Goal: Task Accomplishment & Management: Complete application form

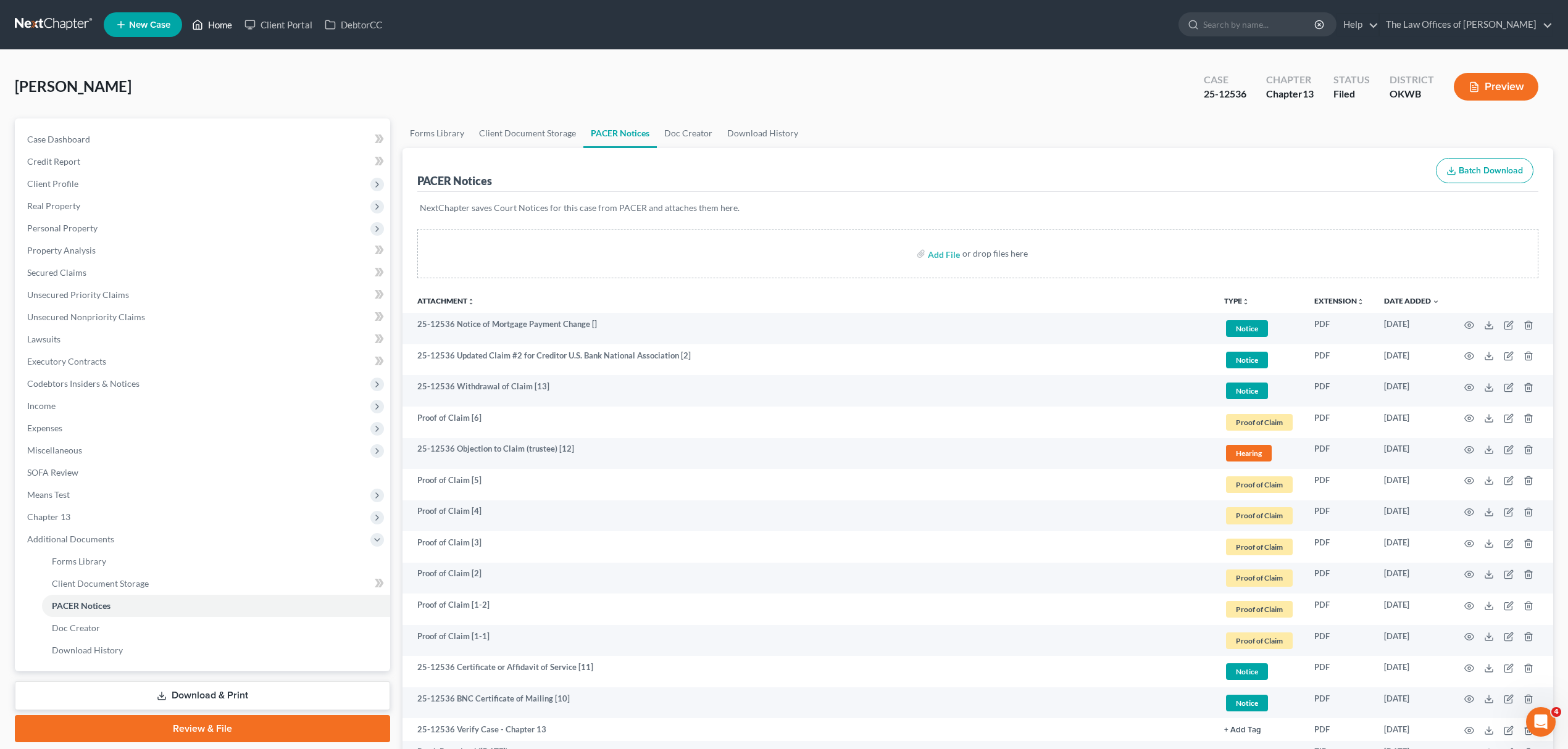
click at [215, 23] on link "Home" at bounding box center [212, 24] width 53 height 22
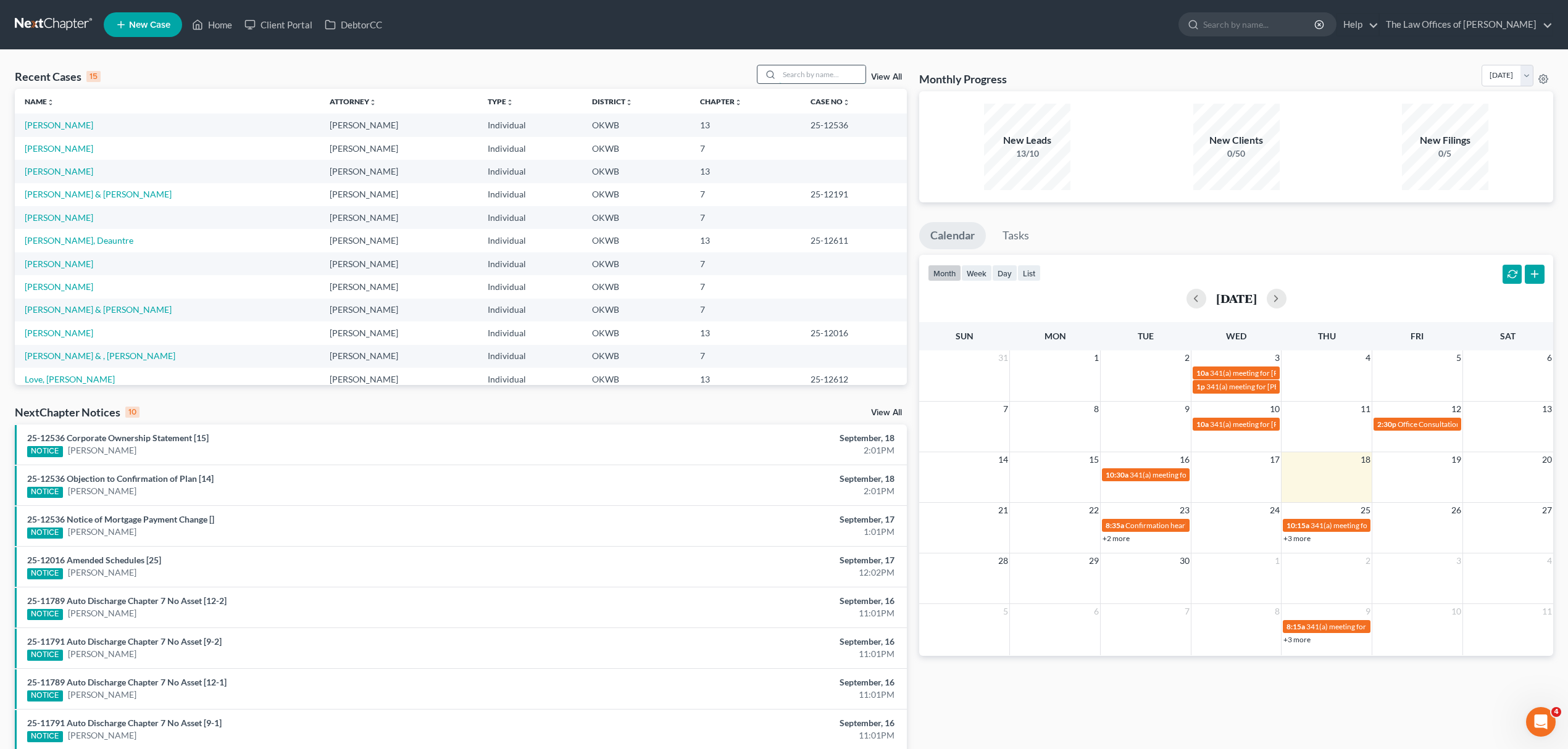
click at [795, 79] on input "search" at bounding box center [822, 74] width 87 height 18
type input "[PERSON_NAME]"
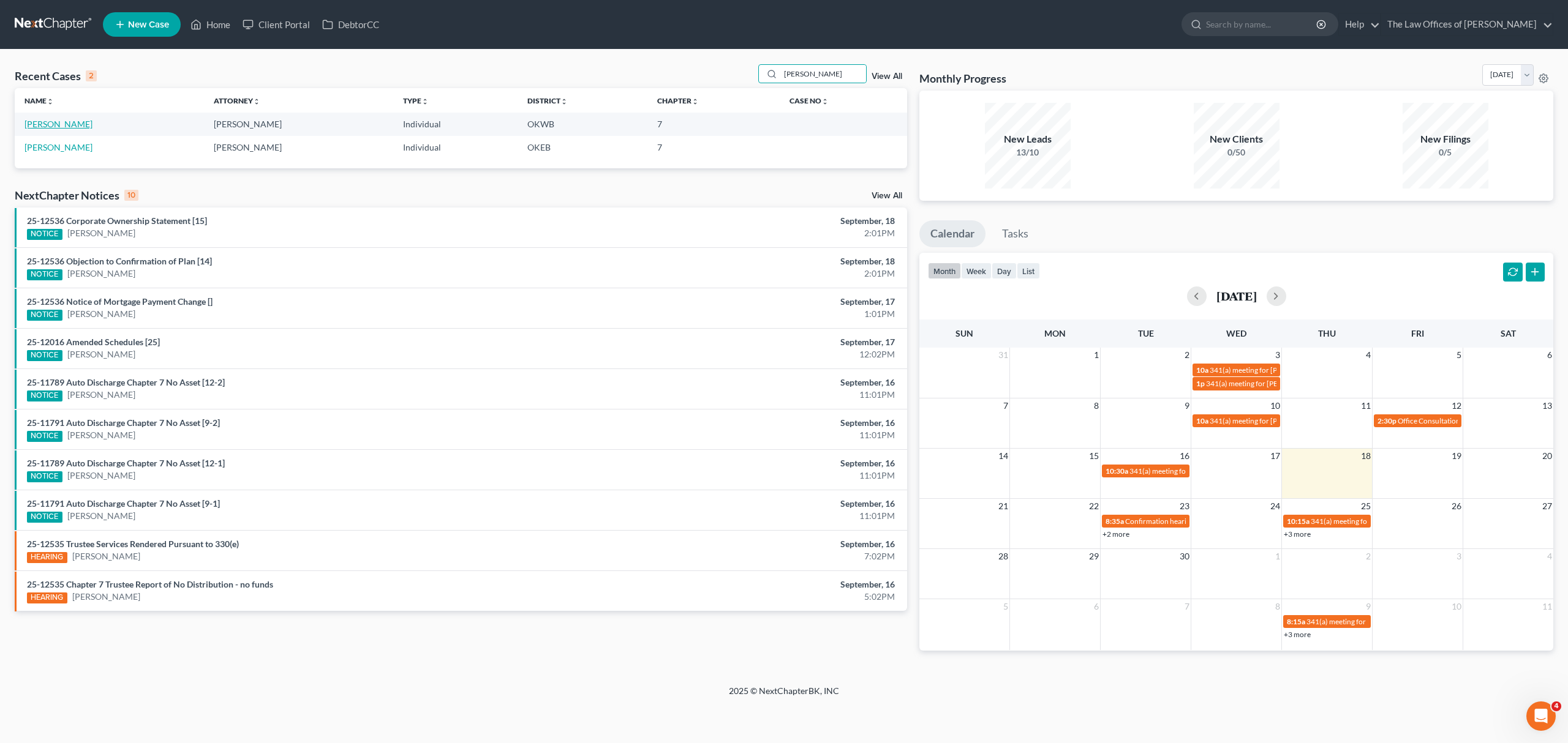
click at [64, 123] on link "[PERSON_NAME]" at bounding box center [59, 124] width 68 height 10
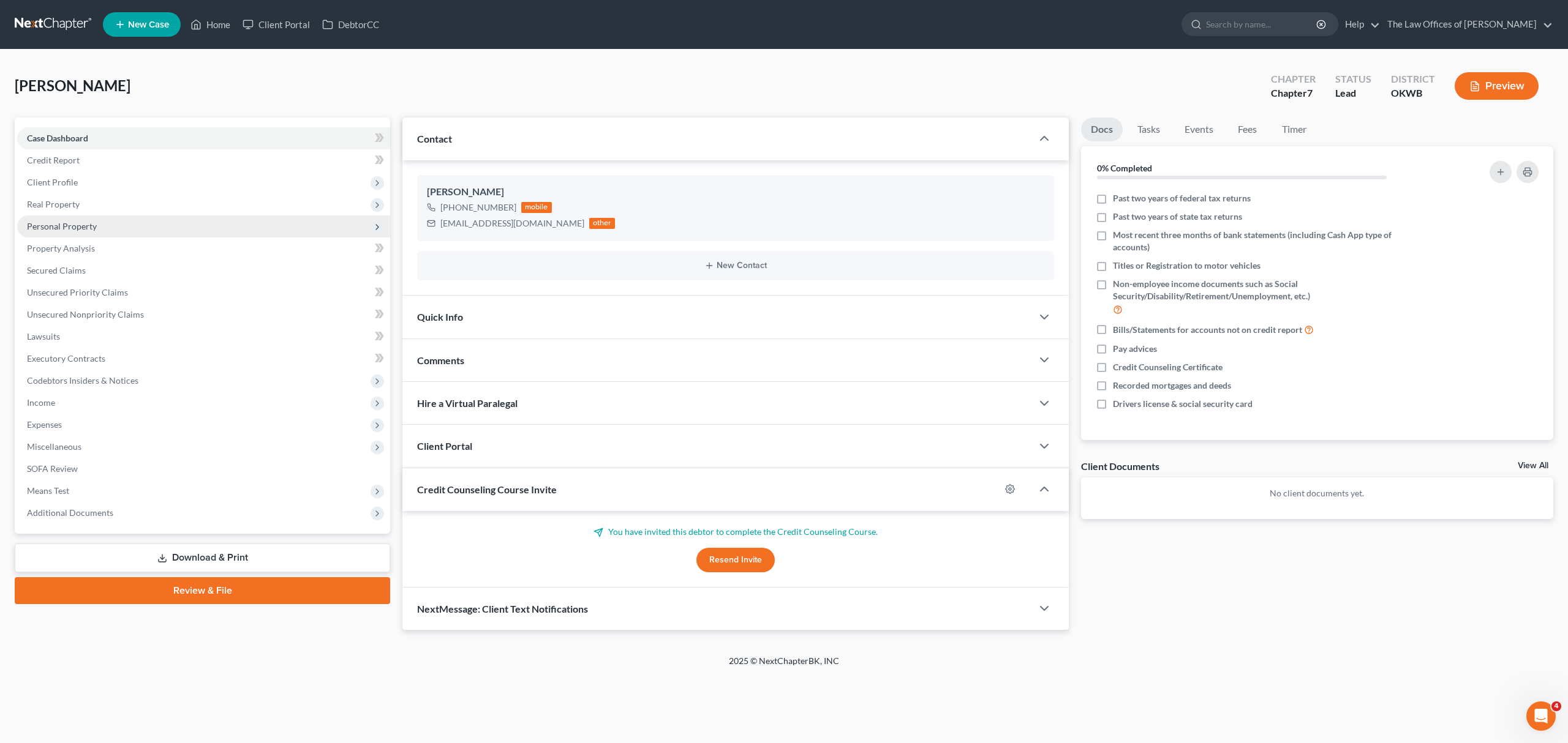
click at [64, 226] on span "Personal Property" at bounding box center [62, 225] width 70 height 10
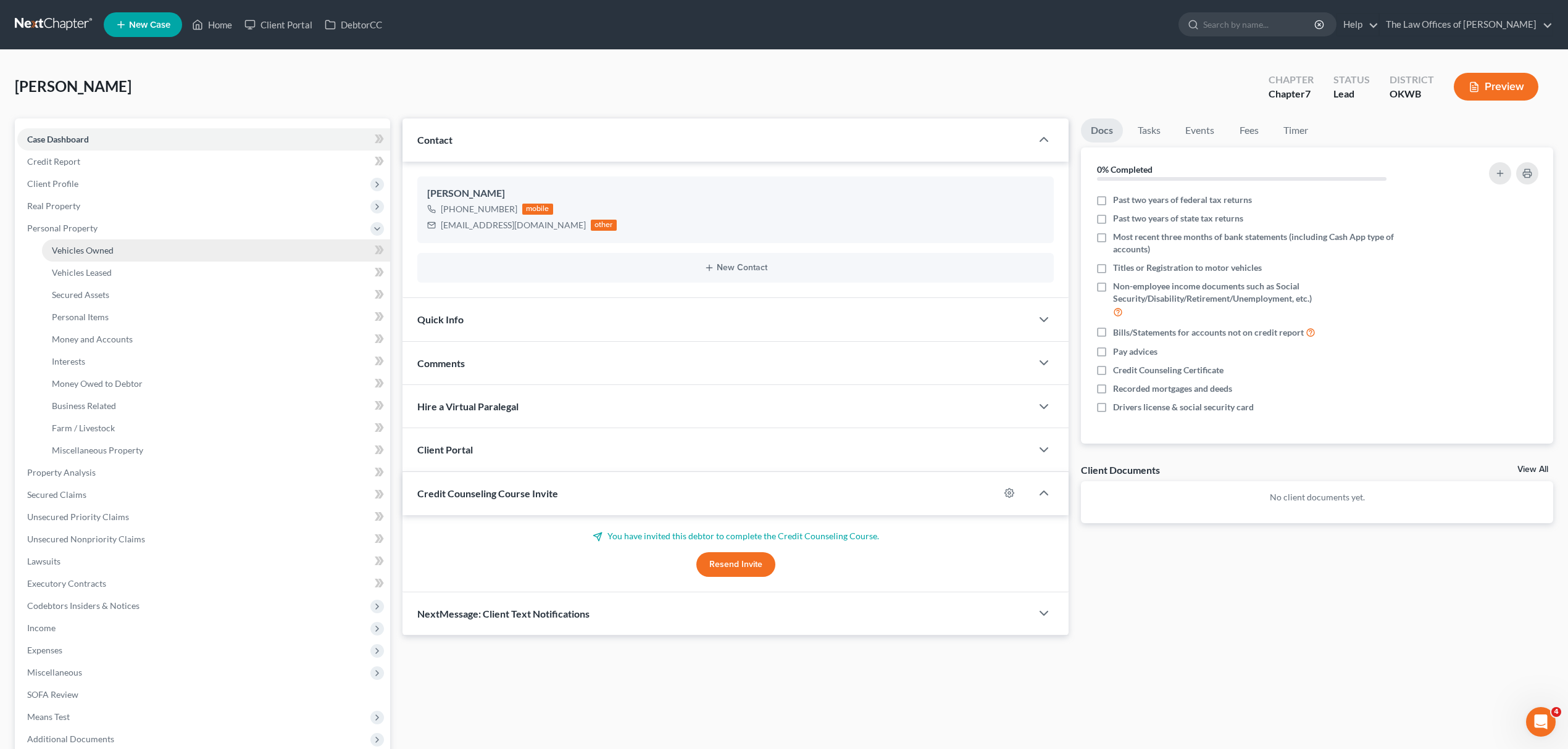
click at [92, 252] on span "Vehicles Owned" at bounding box center [83, 250] width 61 height 11
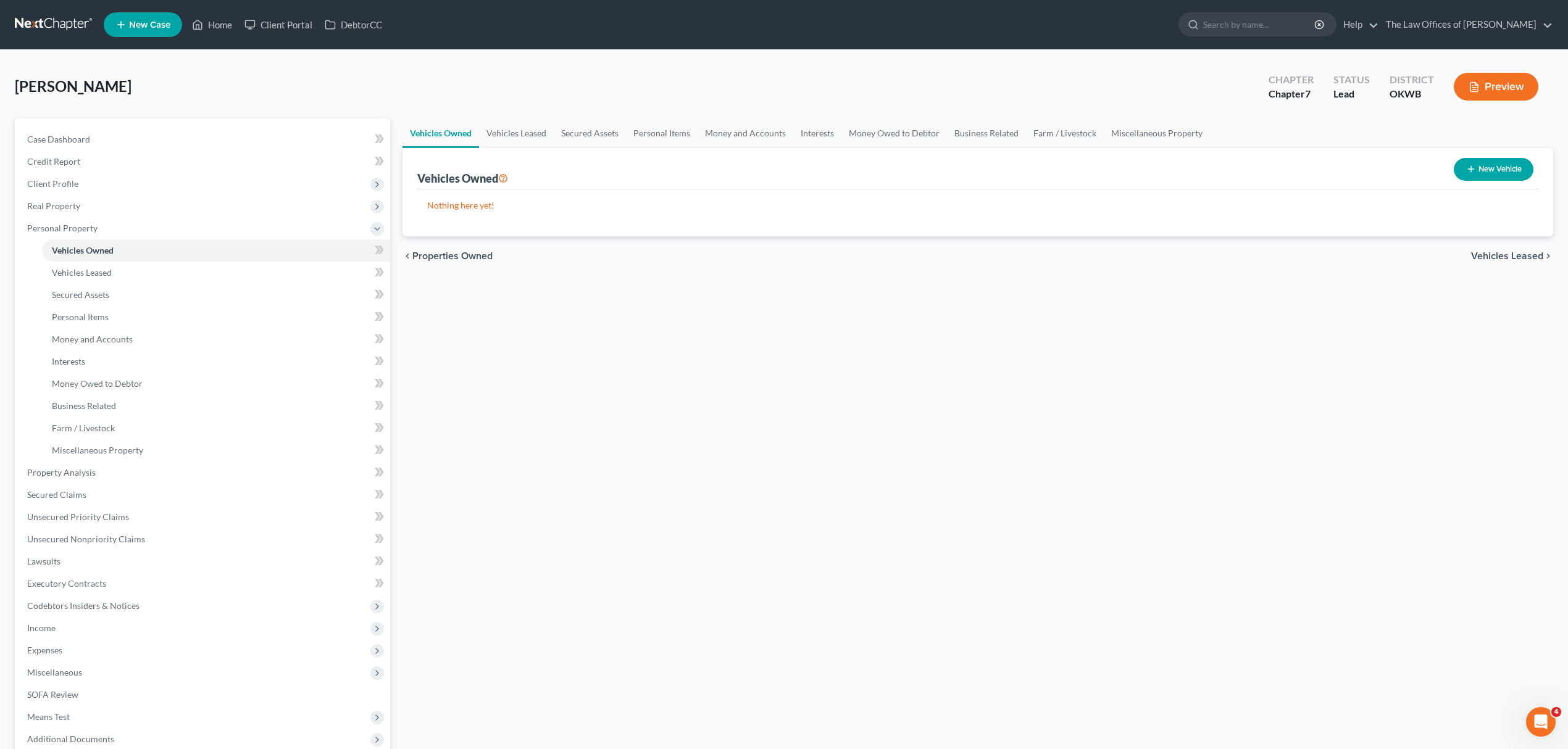
scroll to position [129, 0]
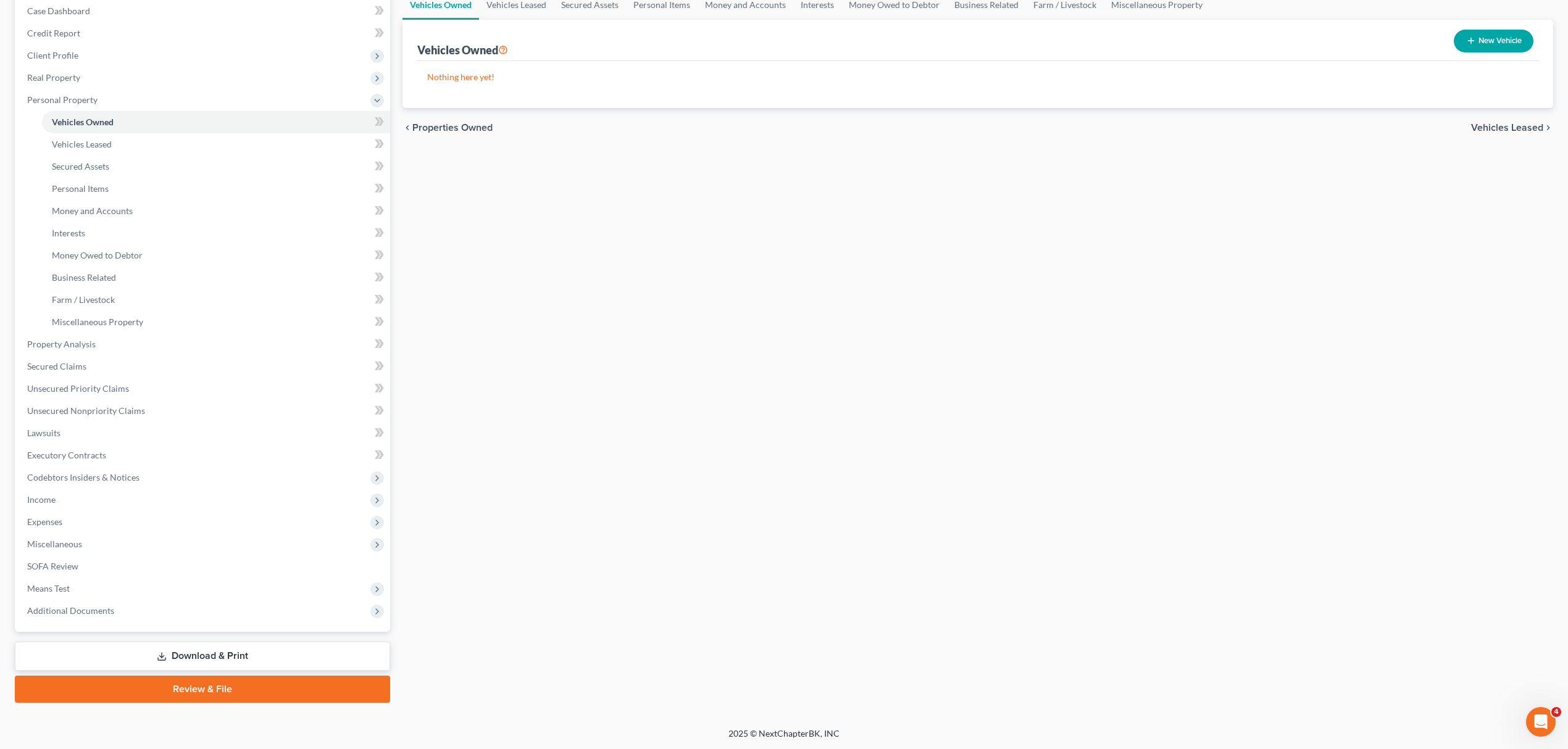
click at [1481, 43] on button "New Vehicle" at bounding box center [1494, 41] width 79 height 23
select select "0"
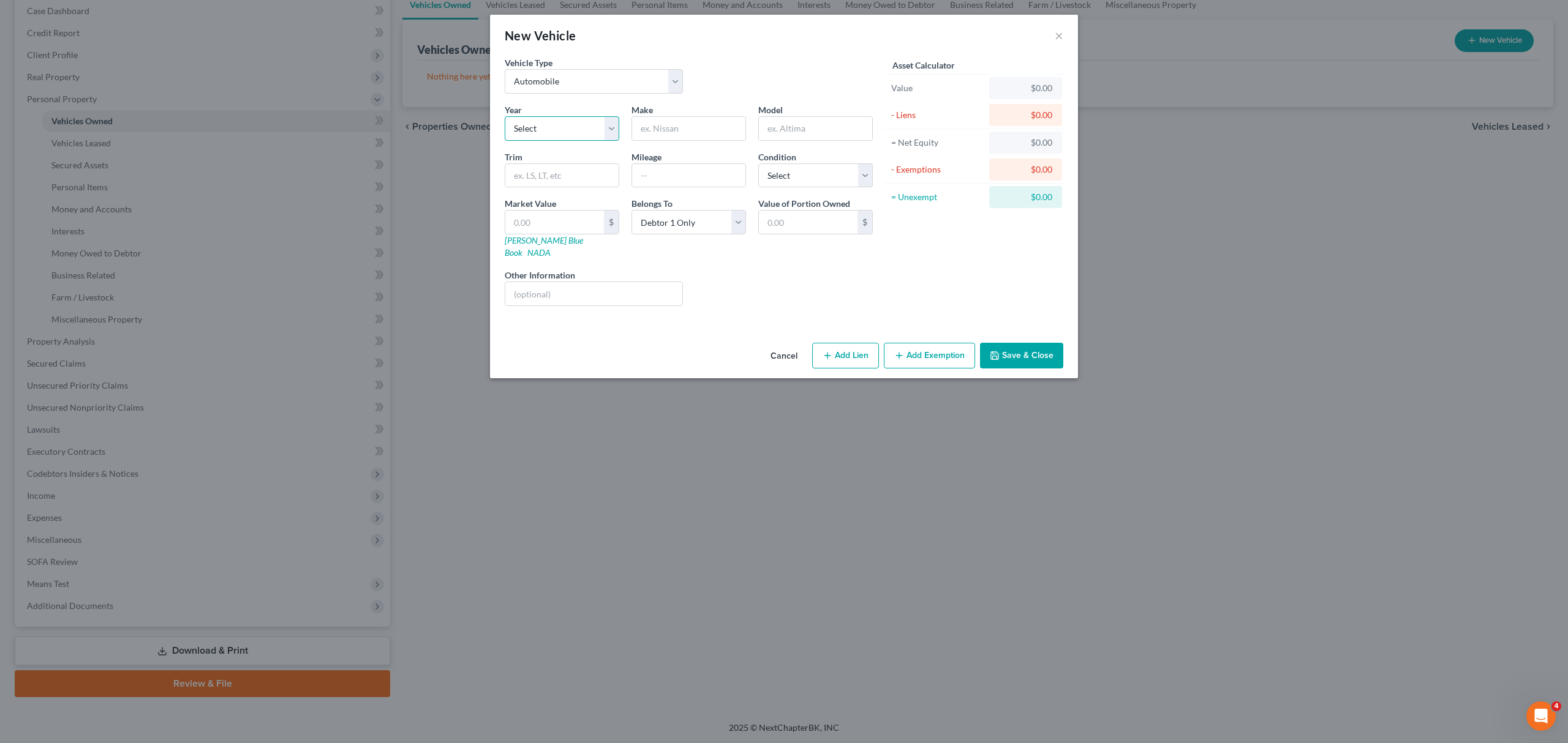
click at [576, 132] on select "Select 2026 2025 2024 2023 2022 2021 2020 2019 2018 2017 2016 2015 2014 2013 20…" at bounding box center [562, 128] width 115 height 25
select select "2"
click at [505, 116] on select "Select 2026 2025 2024 2023 2022 2021 2020 2019 2018 2017 2016 2015 2014 2013 20…" at bounding box center [562, 128] width 115 height 25
click at [646, 140] on input "text" at bounding box center [688, 128] width 113 height 23
type input "NISSAN"
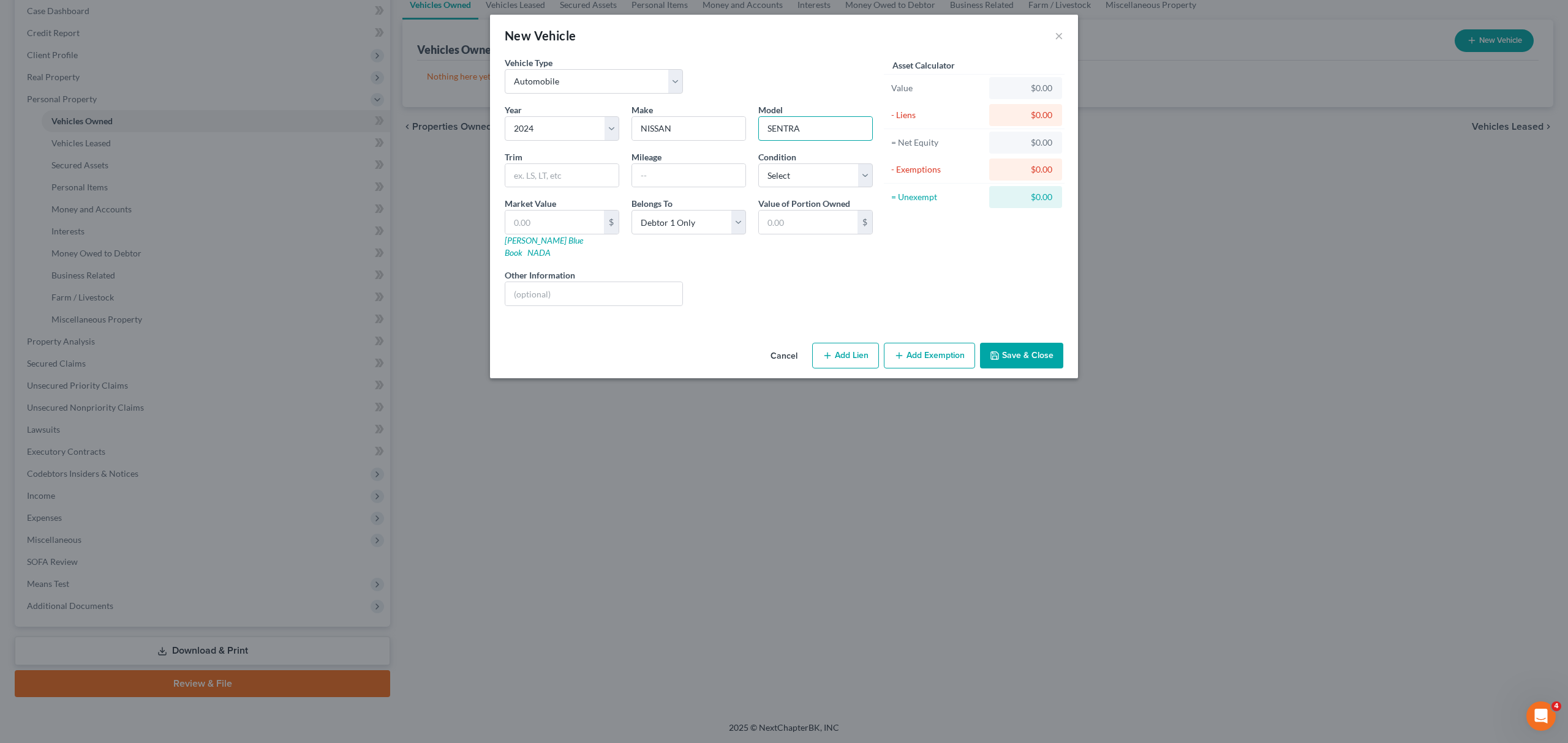
type input "SENTRA"
click at [804, 170] on select "Select Excellent Very Good Good Fair Poor" at bounding box center [816, 176] width 115 height 25
select select "2"
click at [759, 164] on select "Select Excellent Very Good Good Fair Poor" at bounding box center [816, 176] width 115 height 25
click at [817, 213] on input "text" at bounding box center [808, 221] width 99 height 23
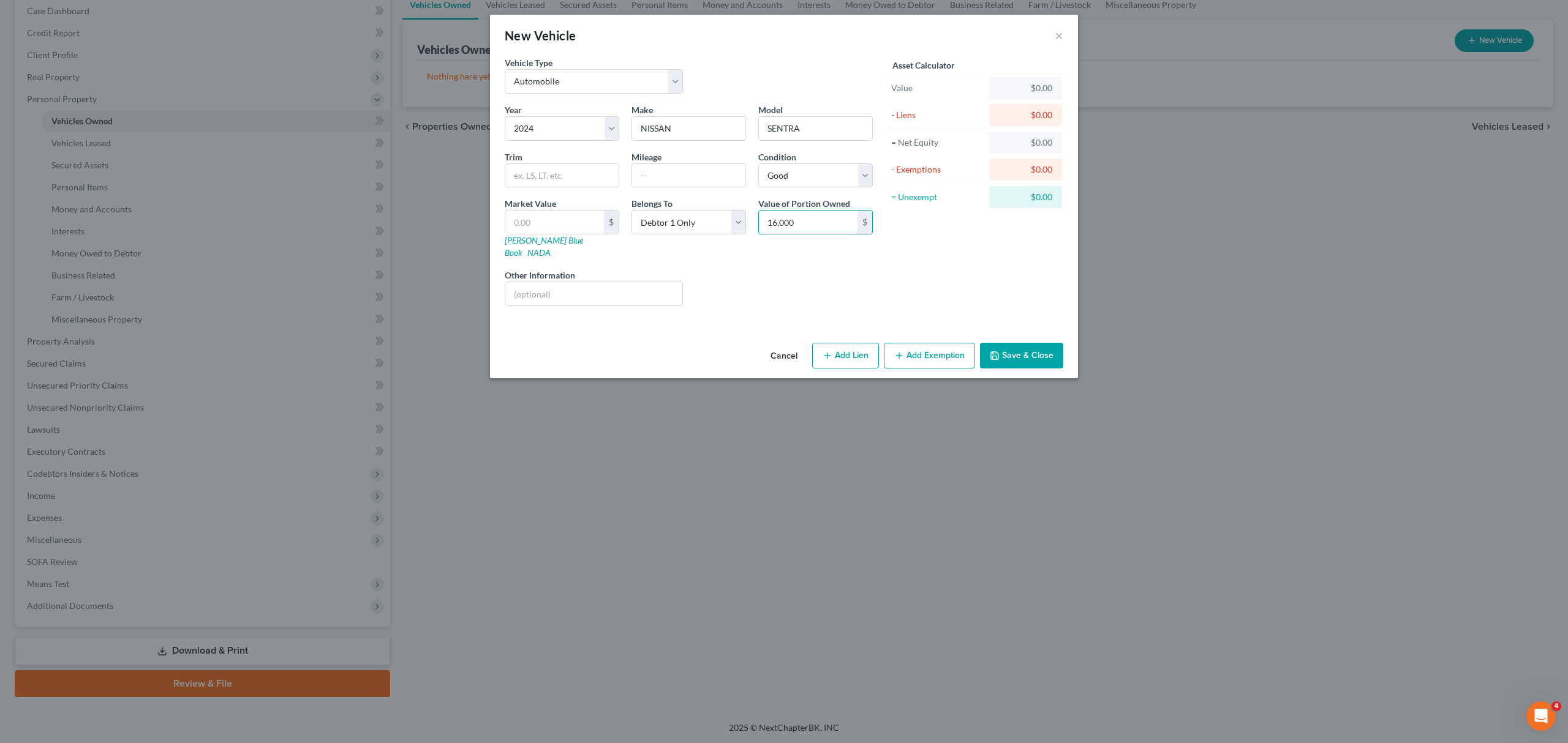
type input "16,000"
click at [1054, 343] on button "Save & Close" at bounding box center [1022, 355] width 83 height 26
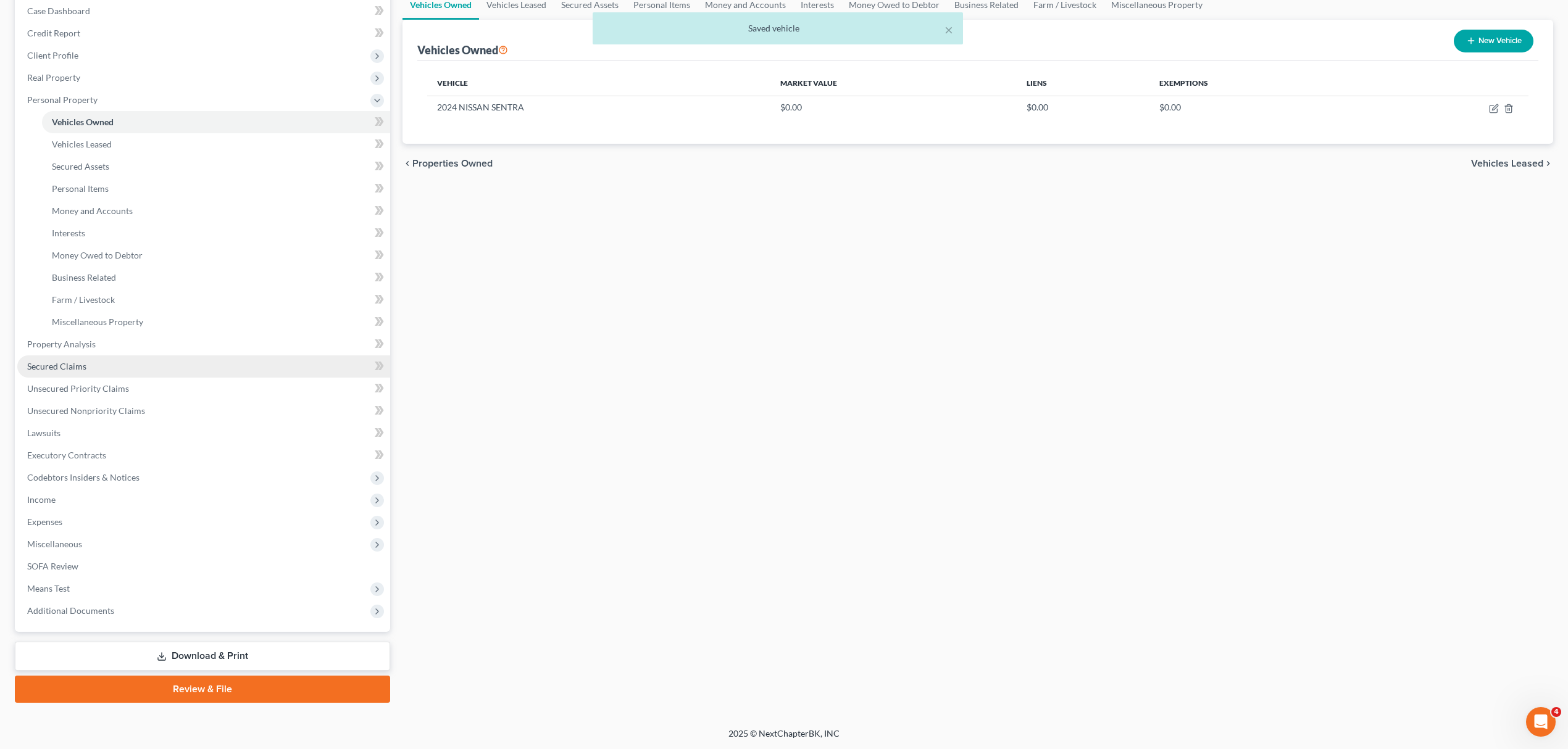
click at [87, 368] on link "Secured Claims" at bounding box center [203, 366] width 373 height 22
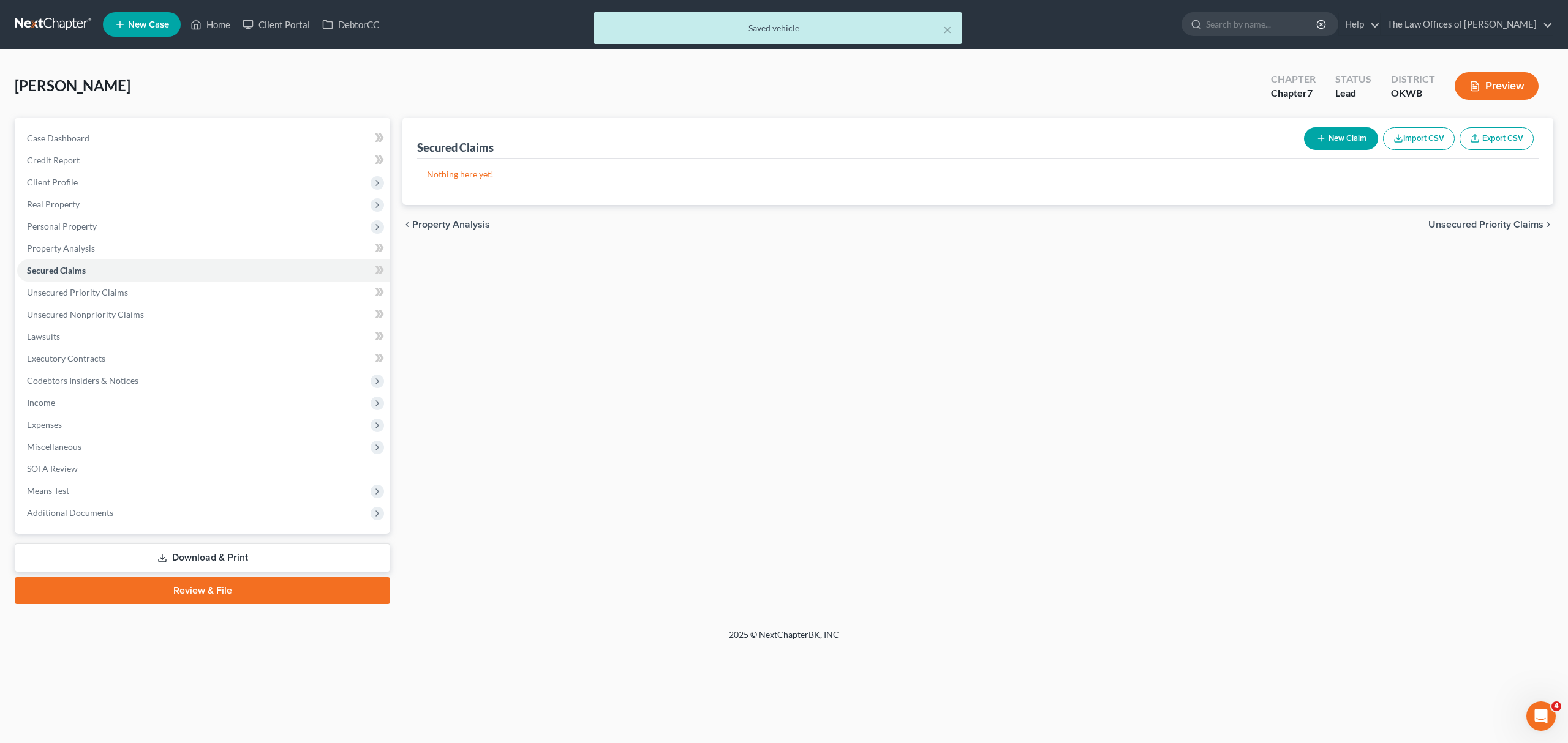
click at [1326, 131] on button "New Claim" at bounding box center [1341, 139] width 74 height 22
select select "0"
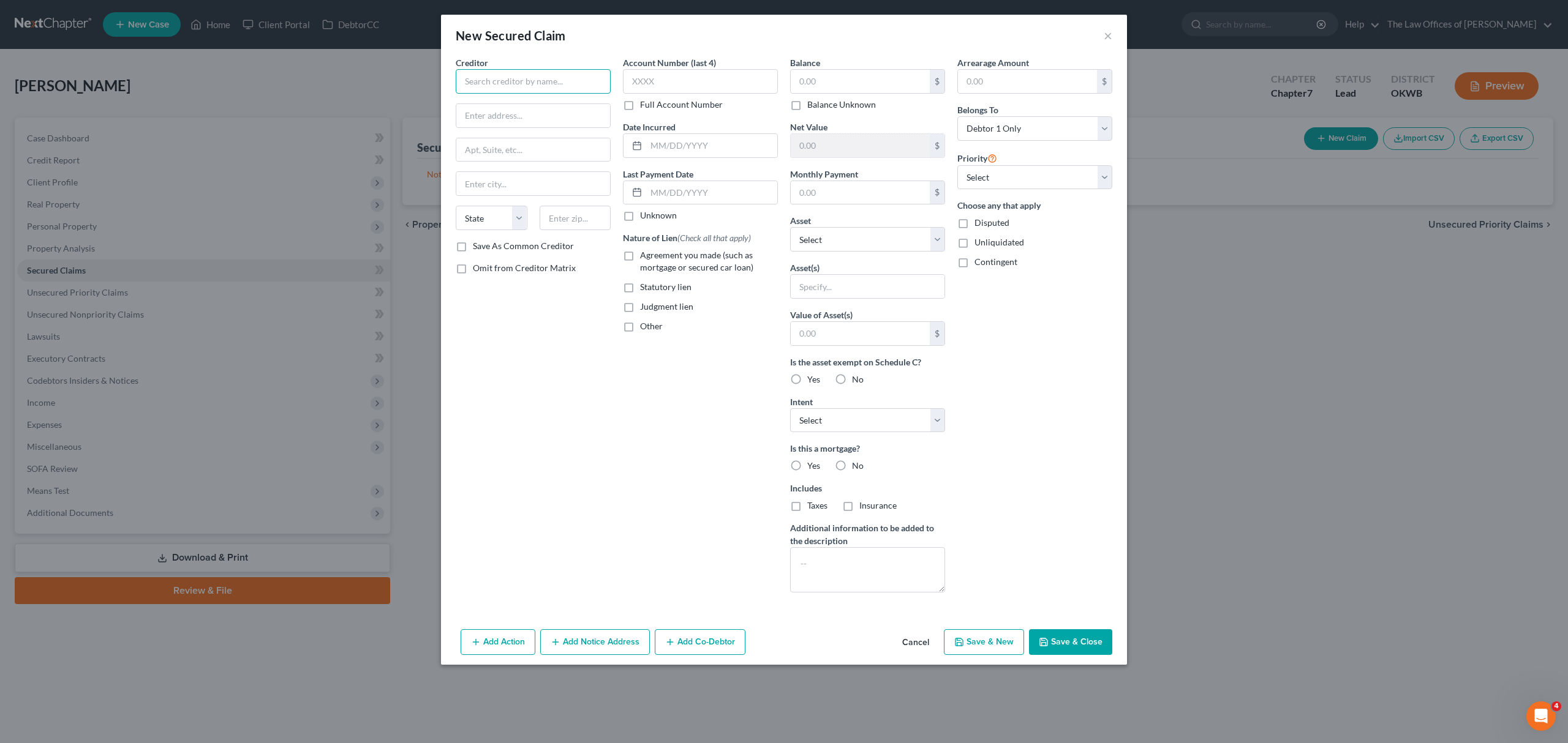
click at [532, 89] on input "text" at bounding box center [533, 81] width 155 height 25
type input "CONSUMER PORTFOLIO SVC"
click at [515, 115] on input "text" at bounding box center [533, 116] width 154 height 23
type input "POB 57071"
type input "92619"
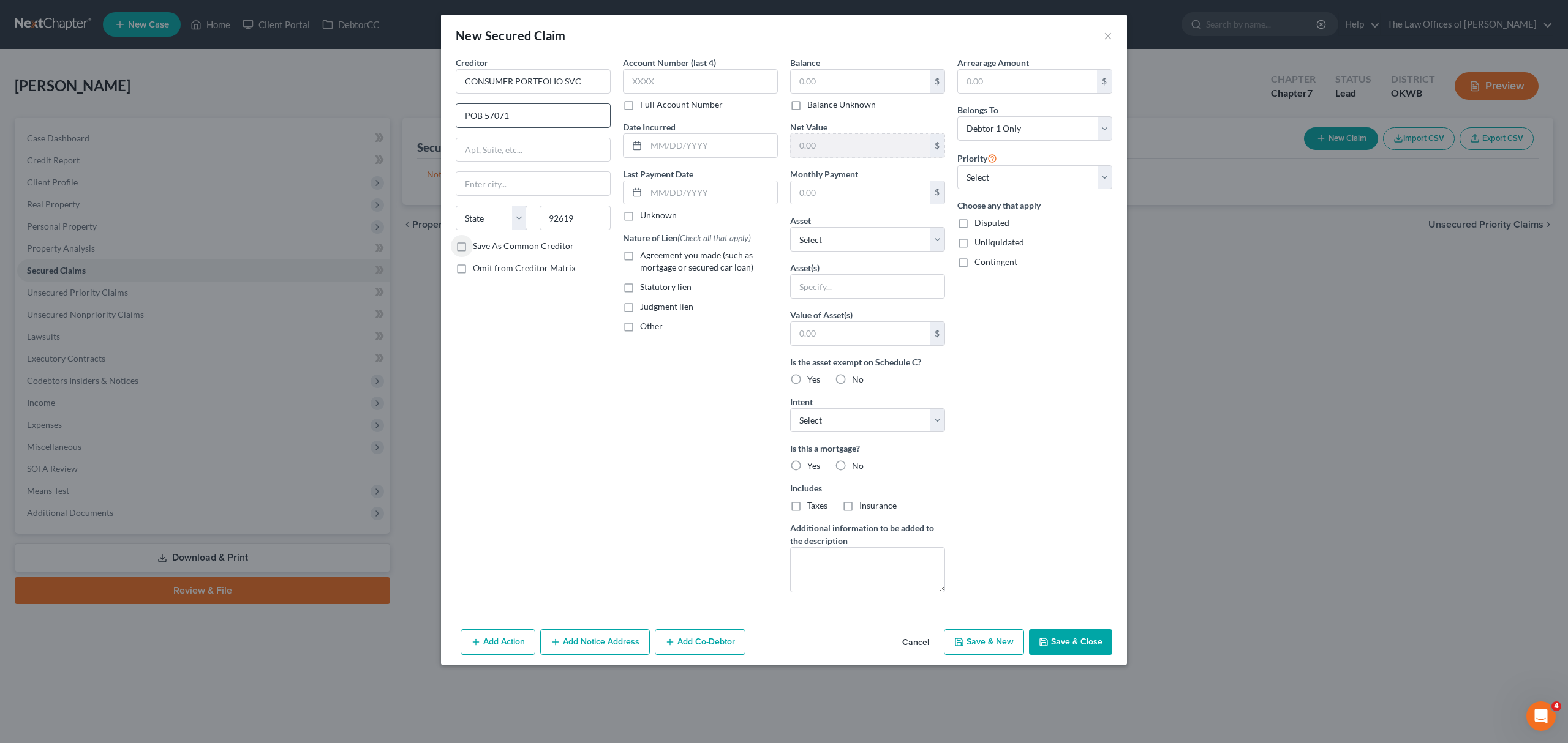
type input "Irvine"
select select "4"
click at [473, 251] on label "Save As Common Creditor" at bounding box center [523, 246] width 101 height 12
click at [478, 248] on input "Save As Common Creditor" at bounding box center [482, 244] width 8 height 8
checkbox input "true"
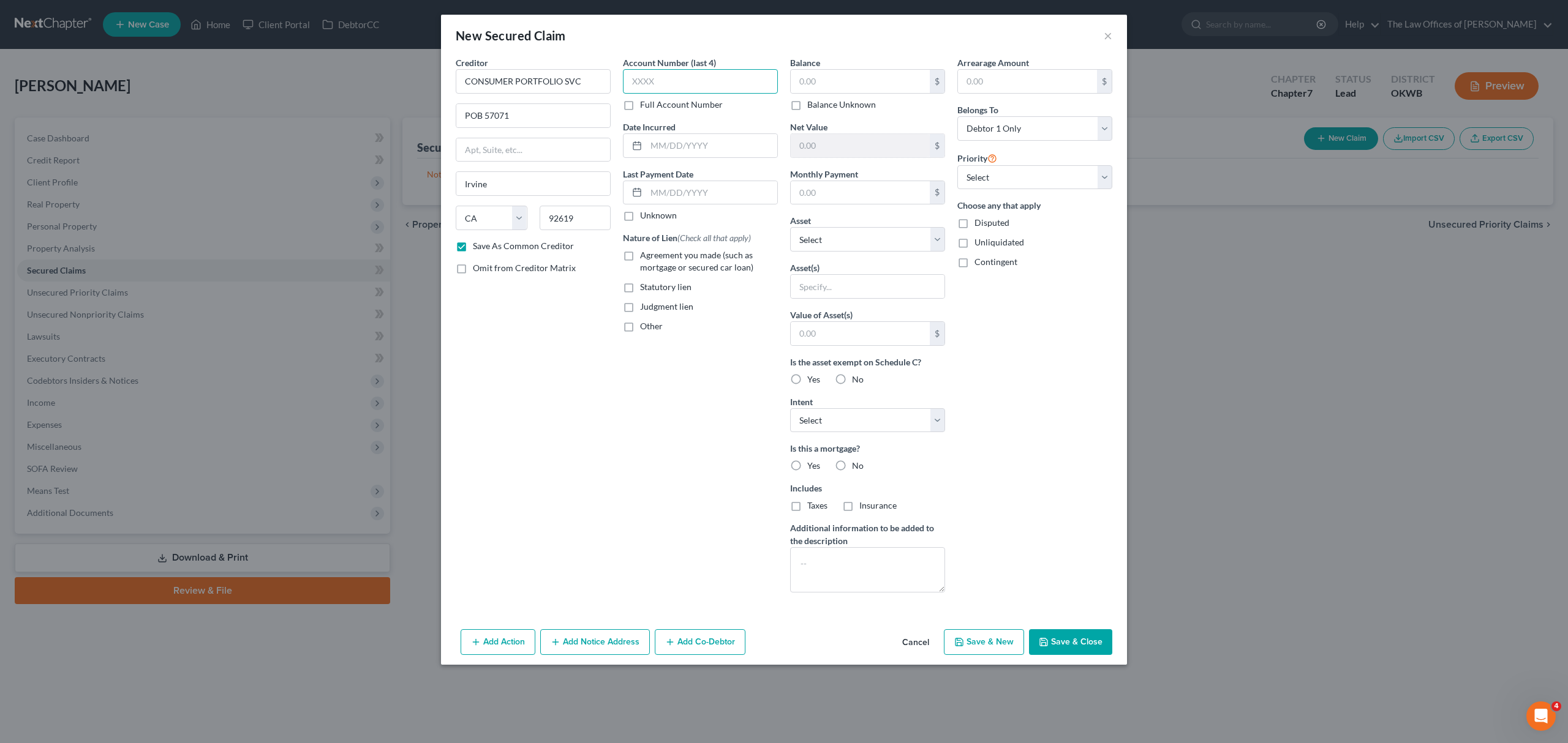
click at [668, 75] on input "text" at bounding box center [700, 81] width 155 height 25
type input "4002"
click at [674, 138] on input "text" at bounding box center [711, 145] width 131 height 23
type input "[DATE]"
click at [831, 76] on input "text" at bounding box center [860, 81] width 139 height 23
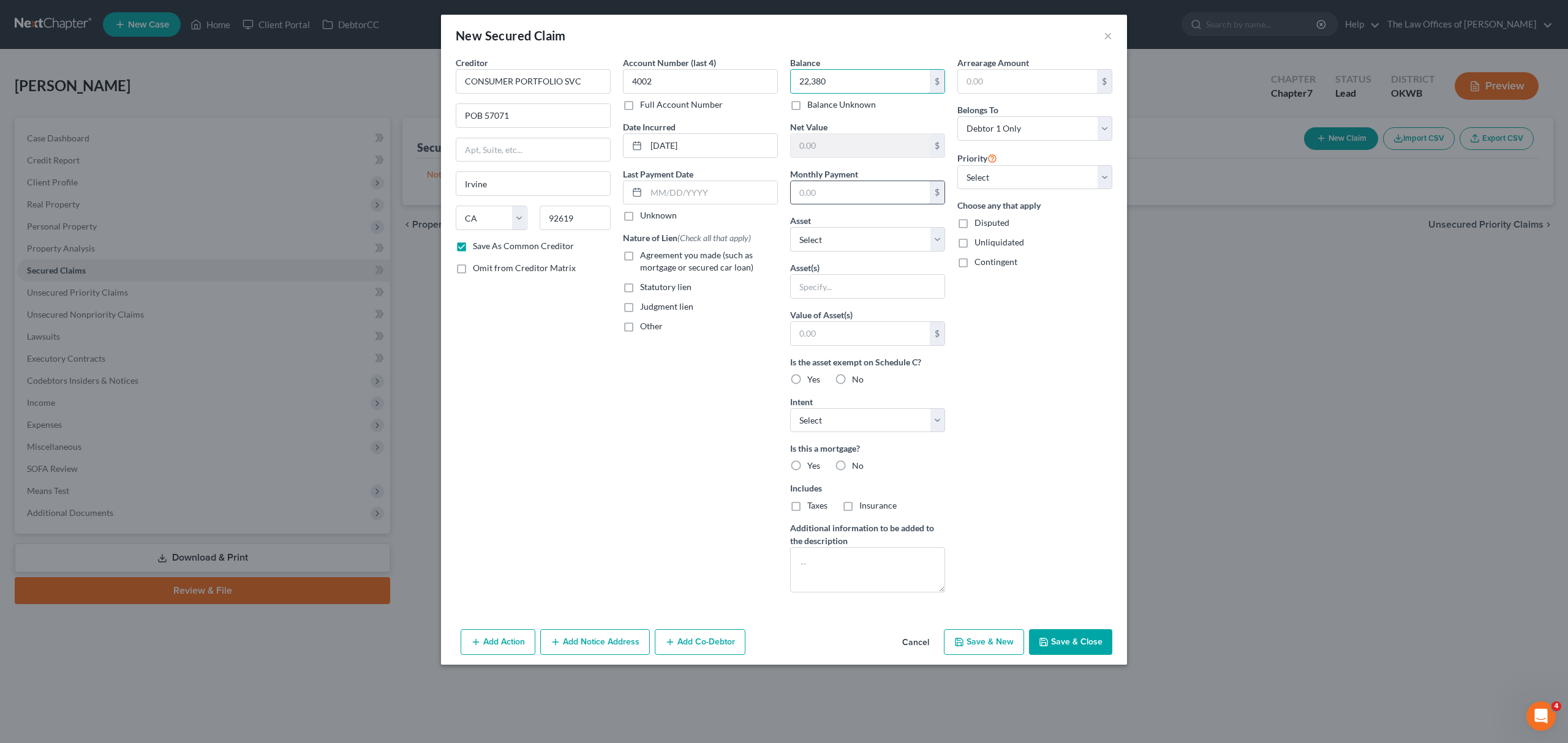
type input "22,380"
click at [813, 201] on input "text" at bounding box center [860, 193] width 139 height 23
type input "554"
click at [819, 240] on select "Select Other Multiple Assets 2024 NISSAN SENTRA - $0.0" at bounding box center [867, 239] width 155 height 25
select select "2"
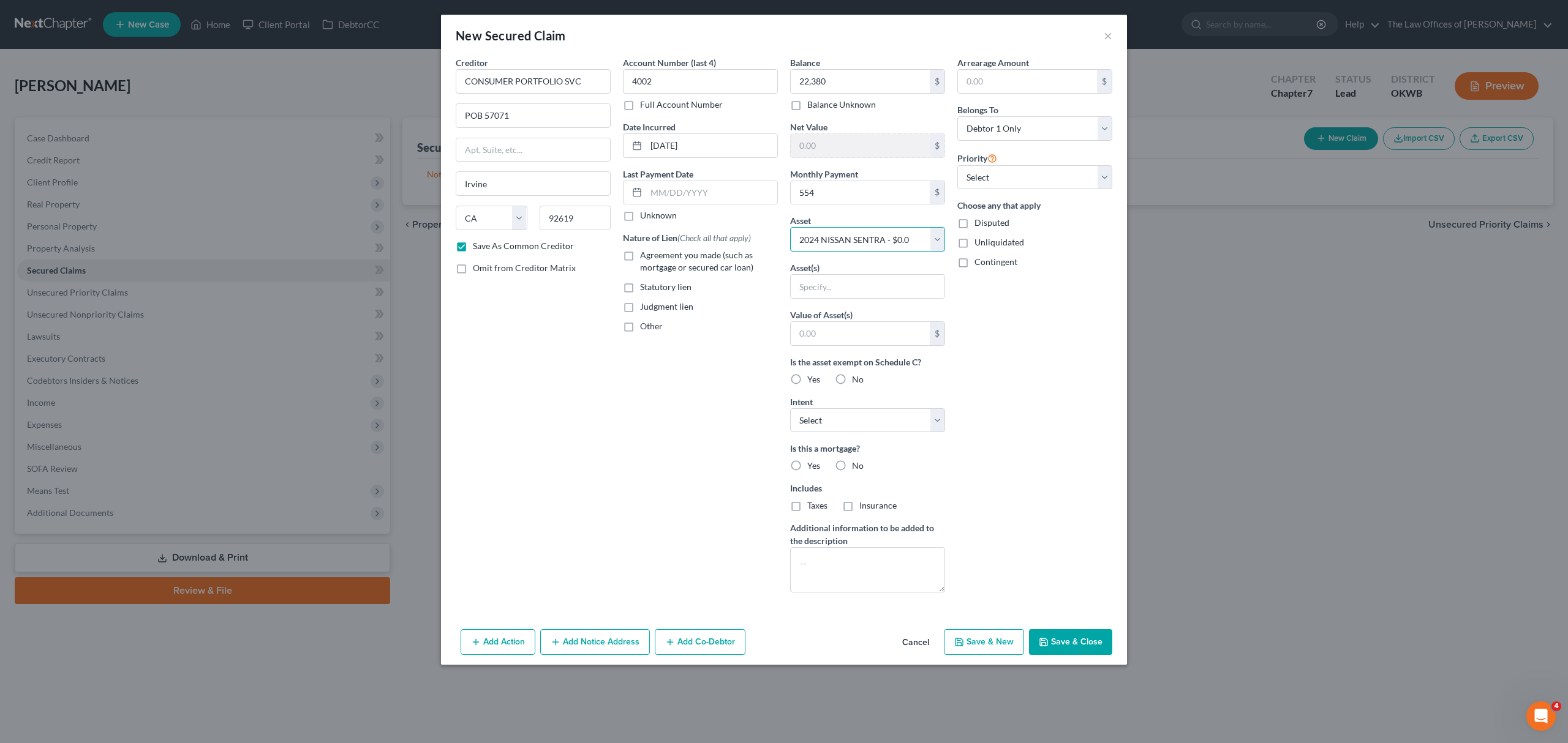
click at [790, 229] on select "Select Other Multiple Assets 2024 NISSAN SENTRA - $0.0" at bounding box center [867, 239] width 155 height 25
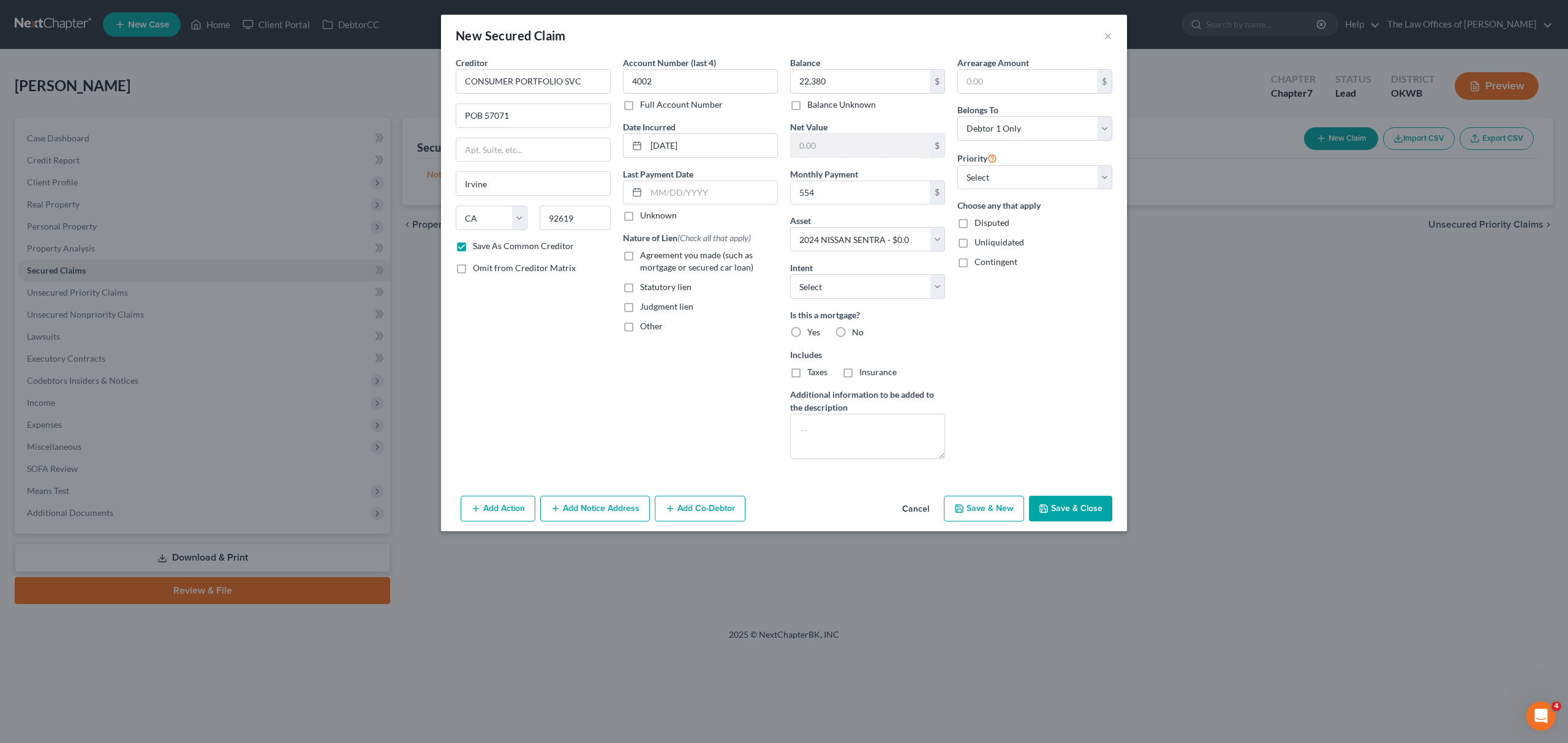
click at [852, 327] on label "No" at bounding box center [857, 332] width 11 height 12
click at [857, 327] on input "No" at bounding box center [861, 331] width 8 height 8
radio input "true"
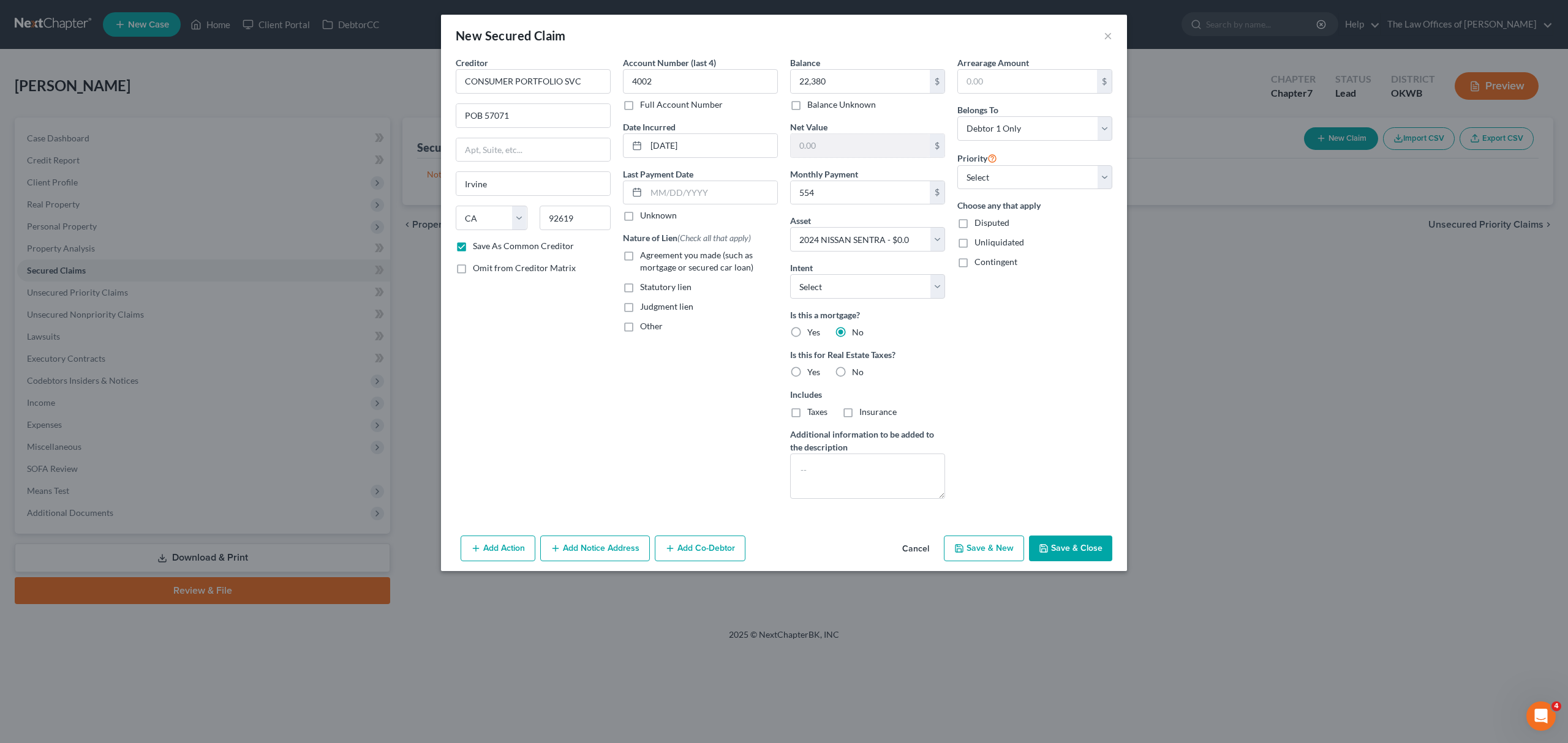
click at [852, 372] on label "No" at bounding box center [857, 372] width 11 height 12
click at [857, 372] on input "No" at bounding box center [861, 370] width 8 height 8
radio input "true"
click at [1064, 545] on button "Save & Close" at bounding box center [1071, 549] width 83 height 26
checkbox input "false"
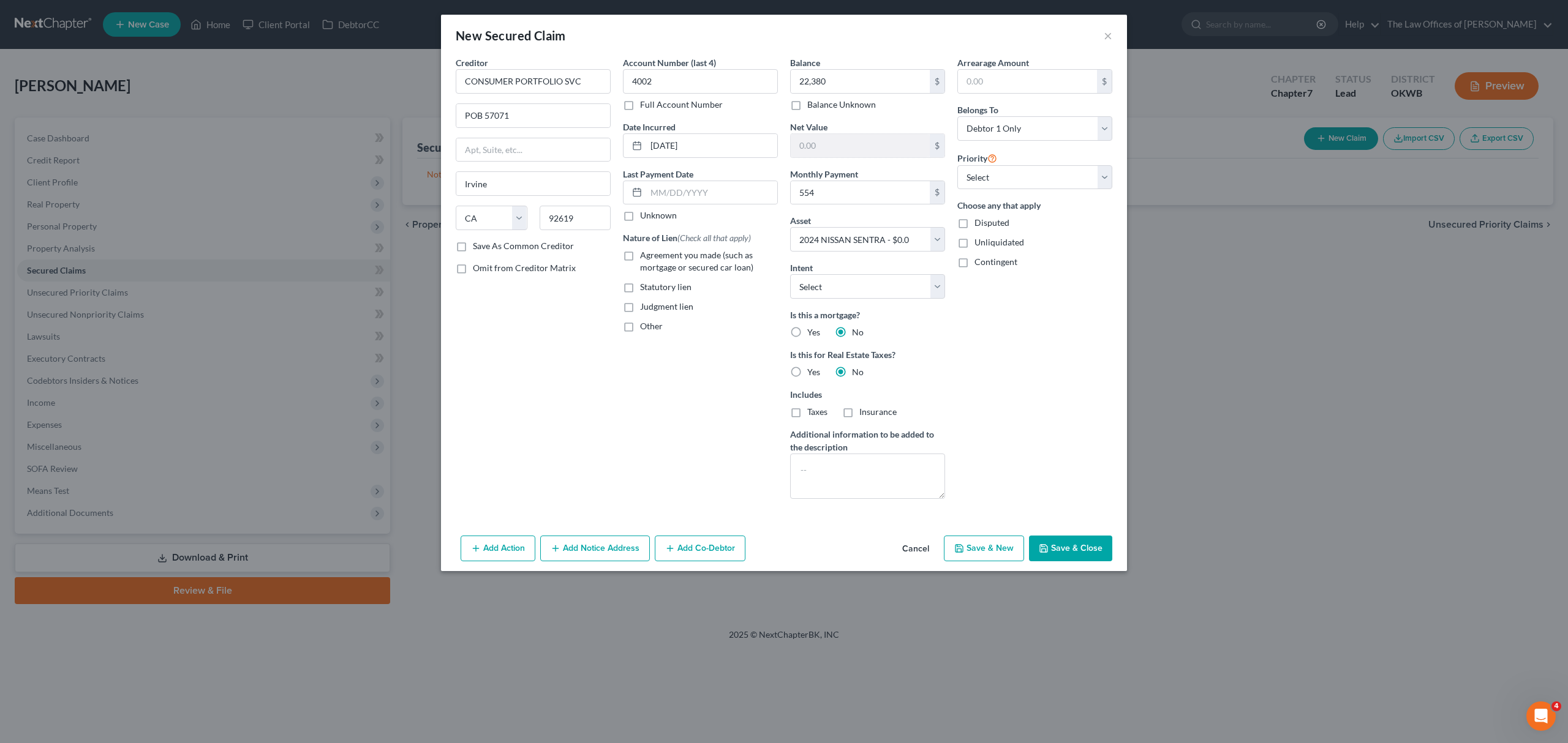
select select
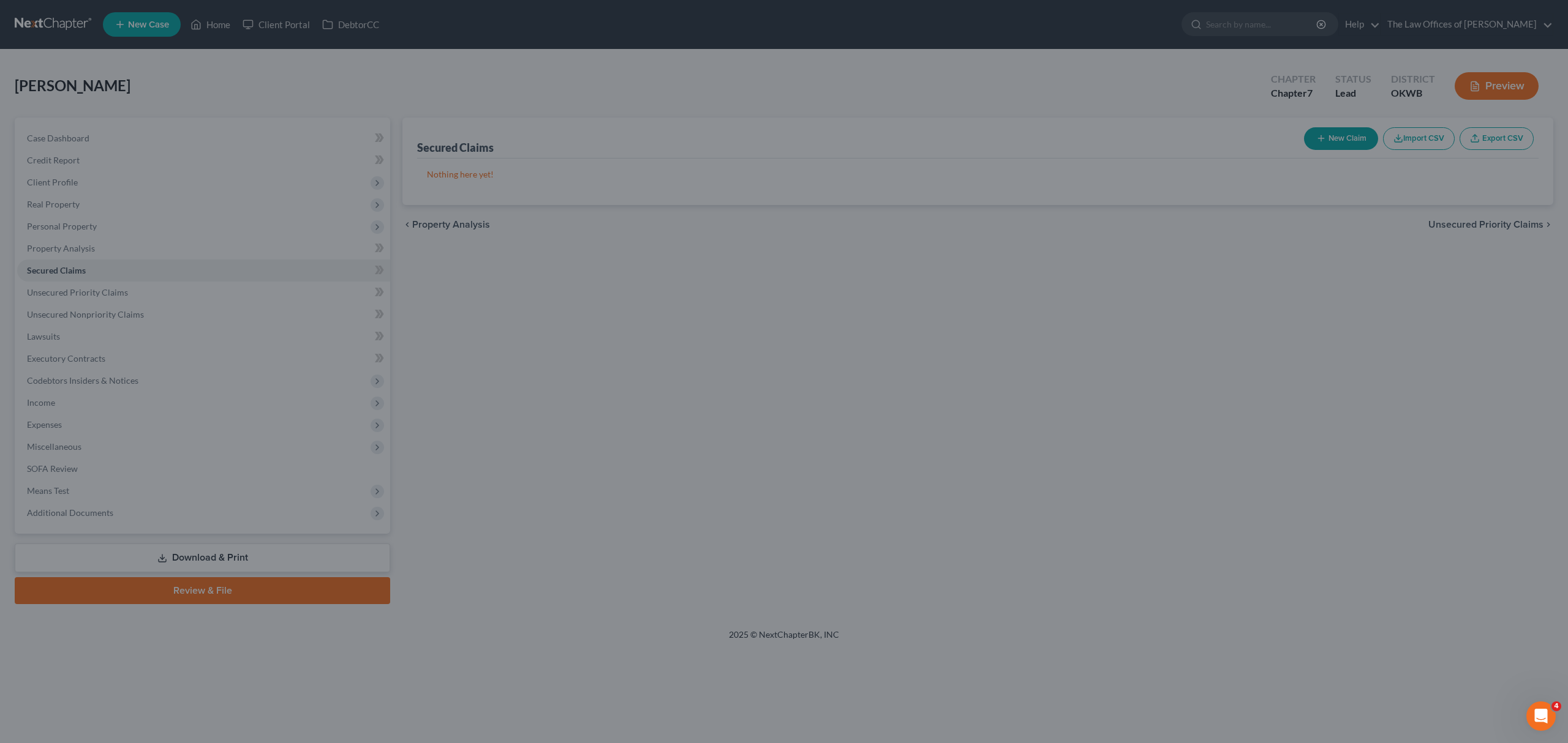
type input "22,380.00"
type input "-22,380.00"
type input "554.00"
select select "2"
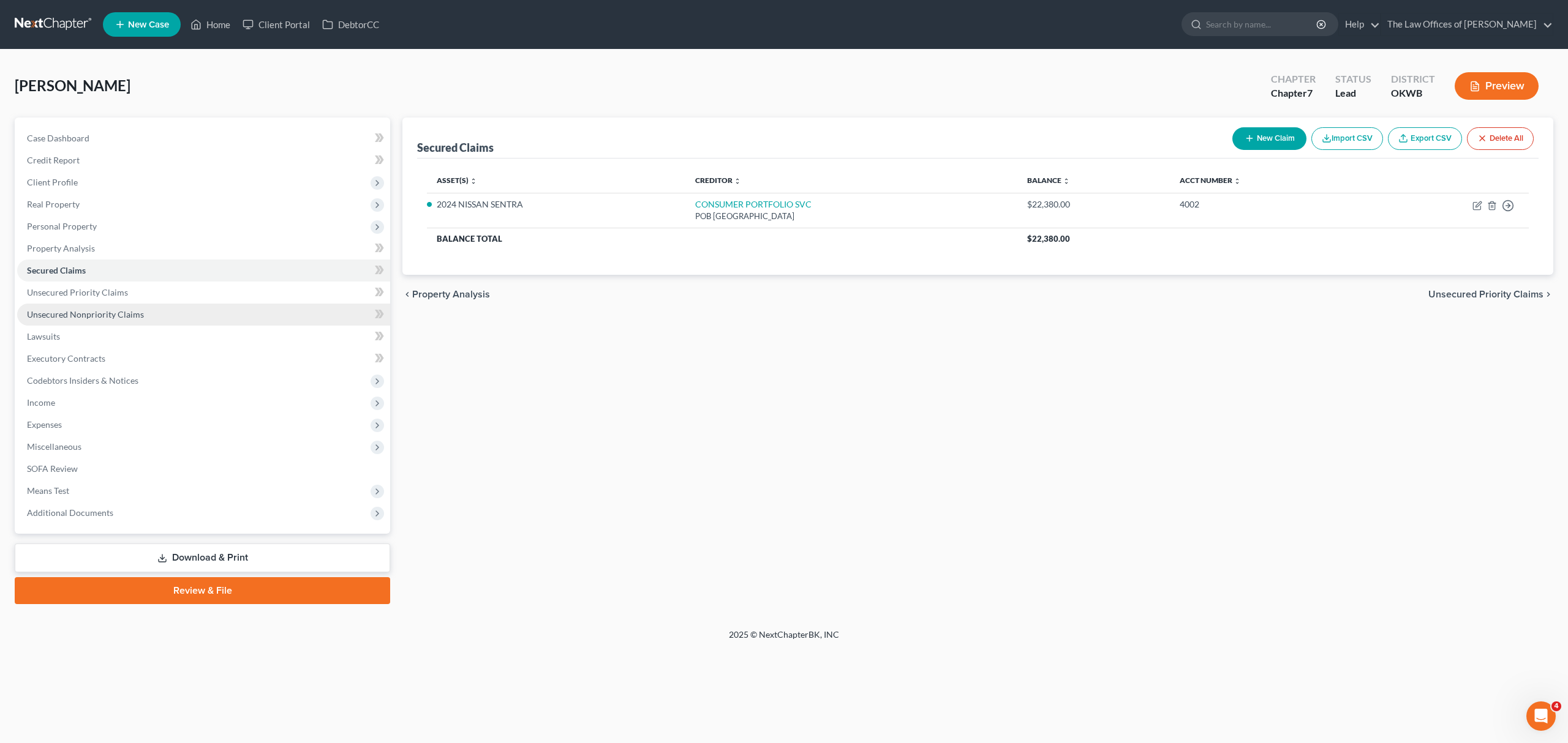
click at [136, 307] on link "Unsecured Nonpriority Claims" at bounding box center [203, 314] width 373 height 22
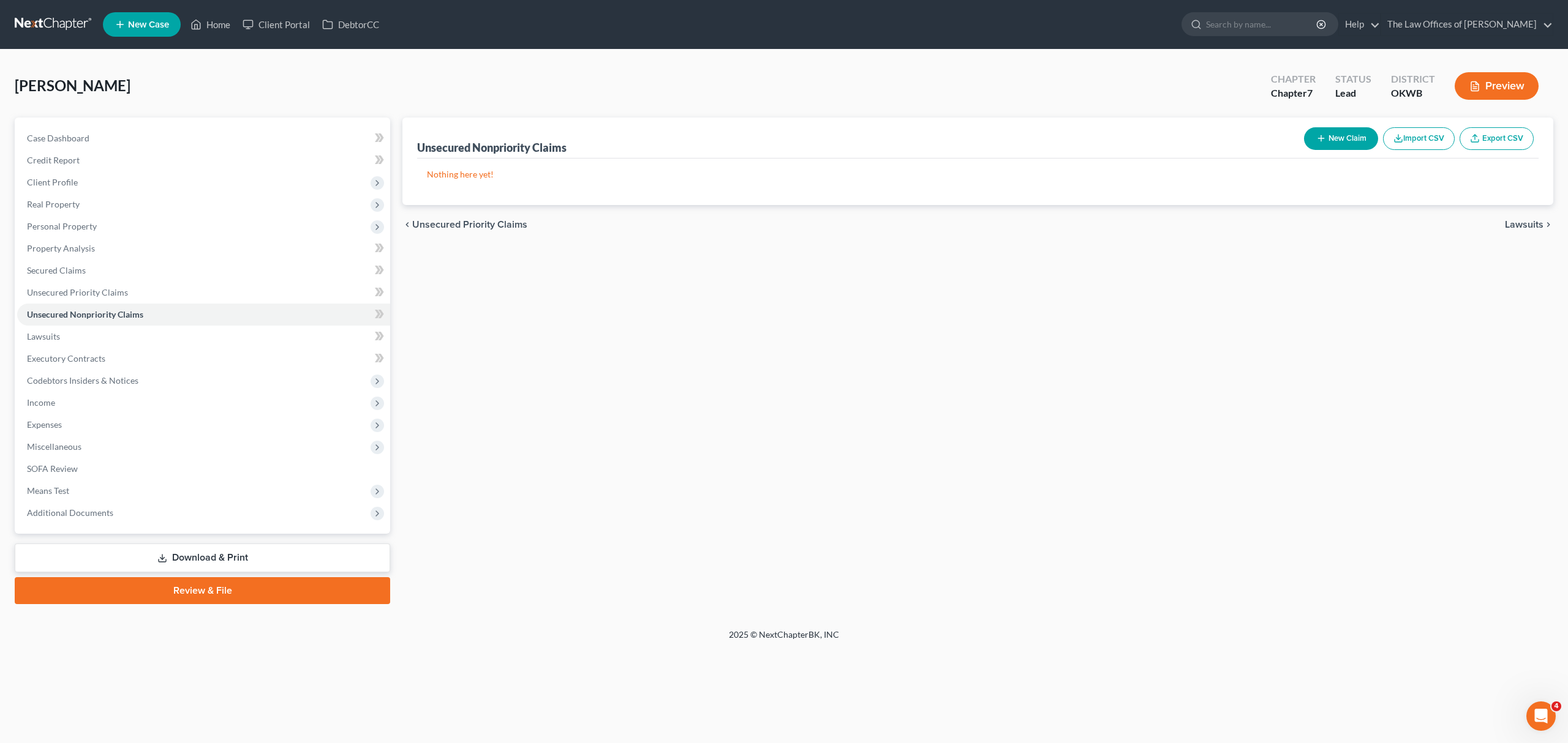
click at [1332, 137] on button "New Claim" at bounding box center [1341, 139] width 74 height 22
select select "0"
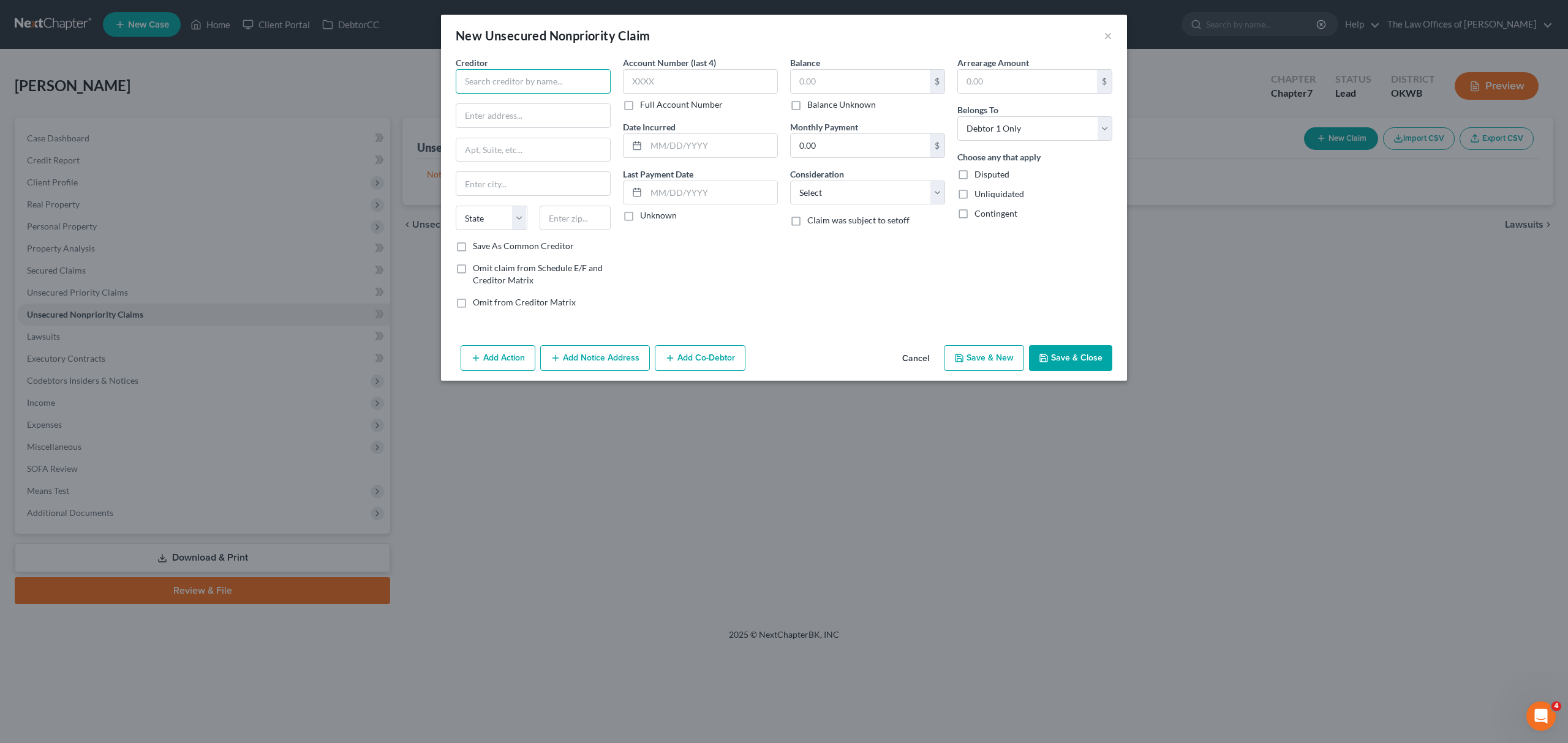
click at [508, 89] on input "text" at bounding box center [533, 81] width 155 height 25
type input "CHIME"
type input "[STREET_ADDRESS][US_STATE]"
type input "Q"
type input "STE 50"
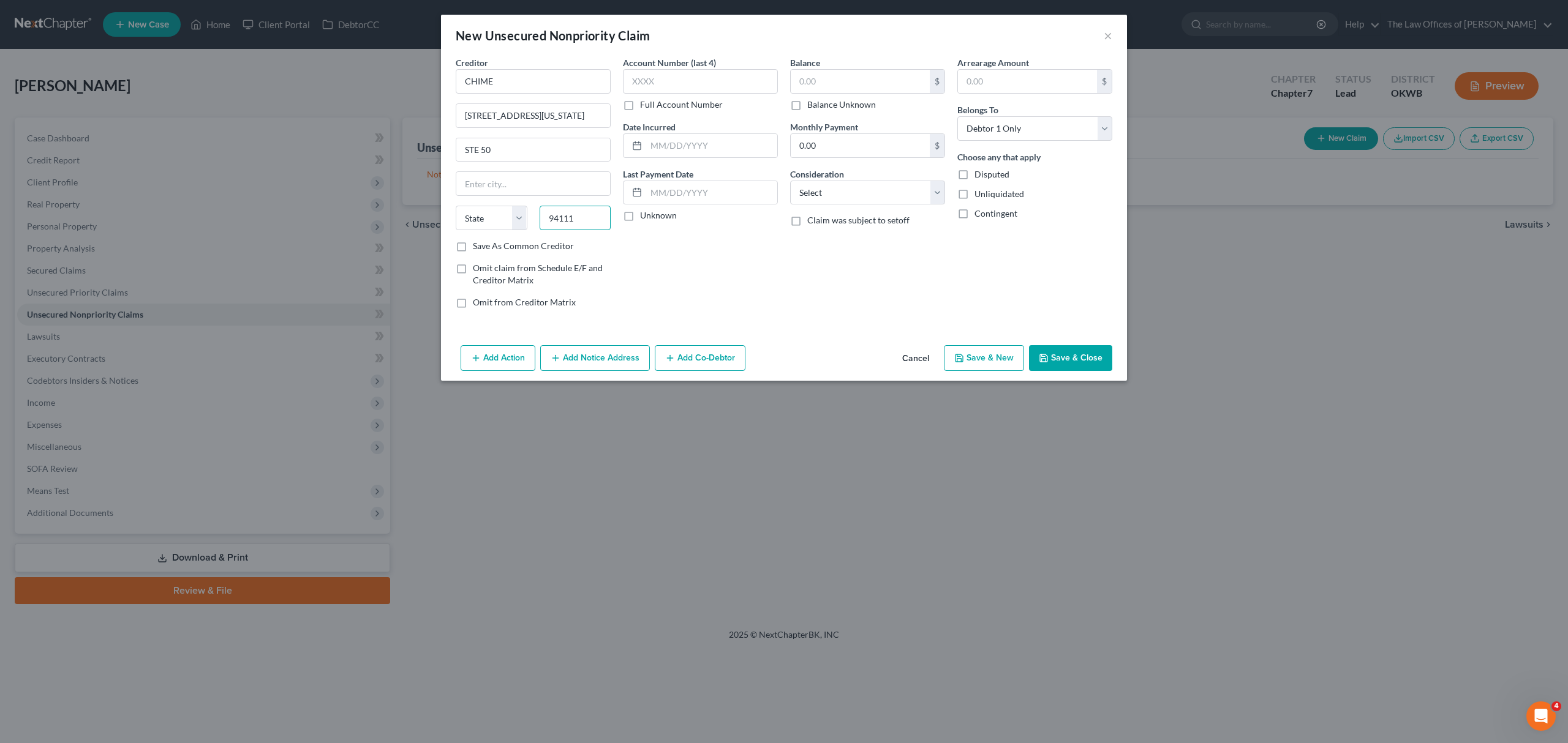
type input "94111"
type input "[GEOGRAPHIC_DATA]"
select select "4"
click at [673, 88] on input "text" at bounding box center [700, 81] width 155 height 25
type input "6681"
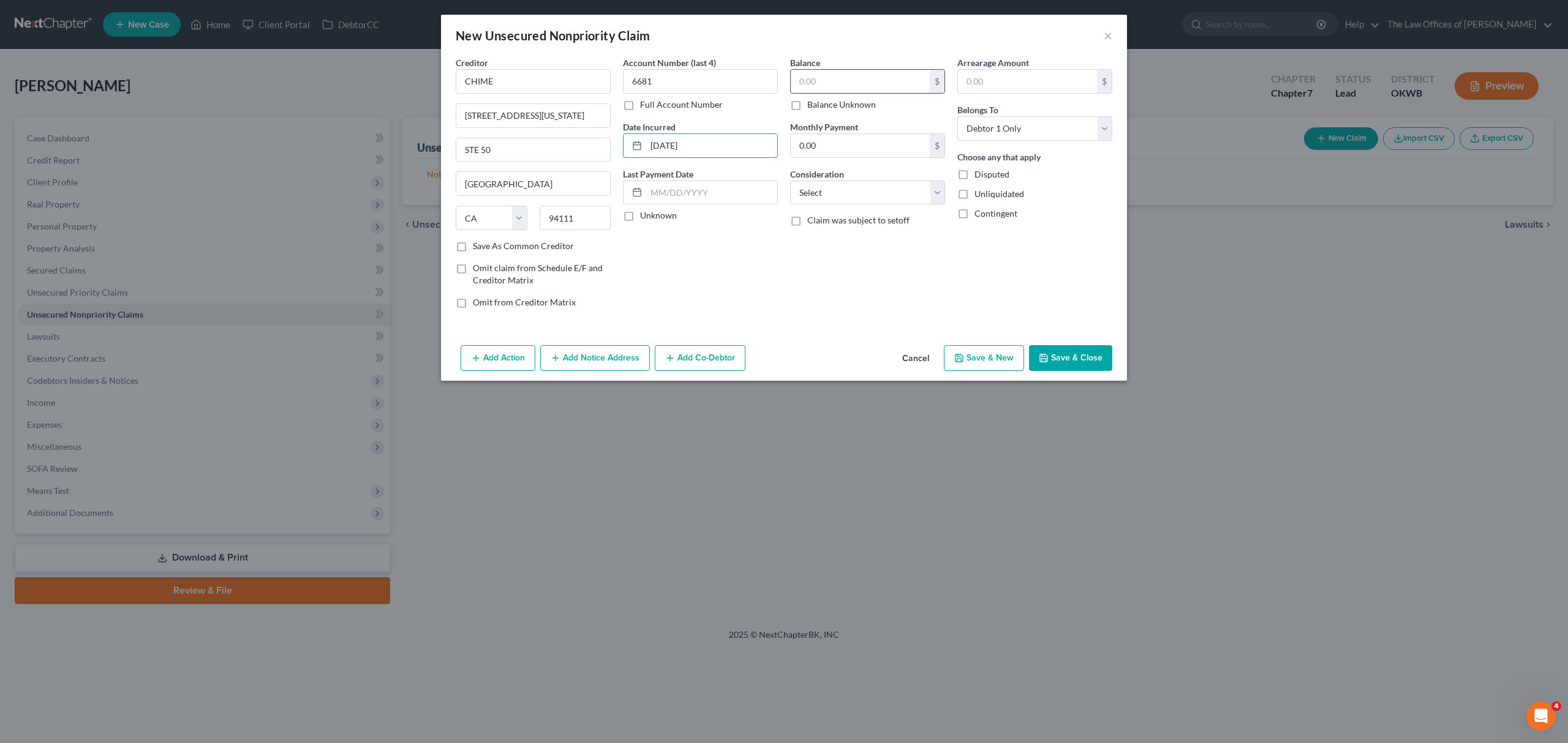
type input "[DATE]"
click at [810, 74] on input "text" at bounding box center [860, 81] width 139 height 23
type input "529"
click at [844, 193] on select "Select Cable / Satellite Services Collection Agency Credit Card Debt Debt Couns…" at bounding box center [867, 193] width 155 height 25
select select "14"
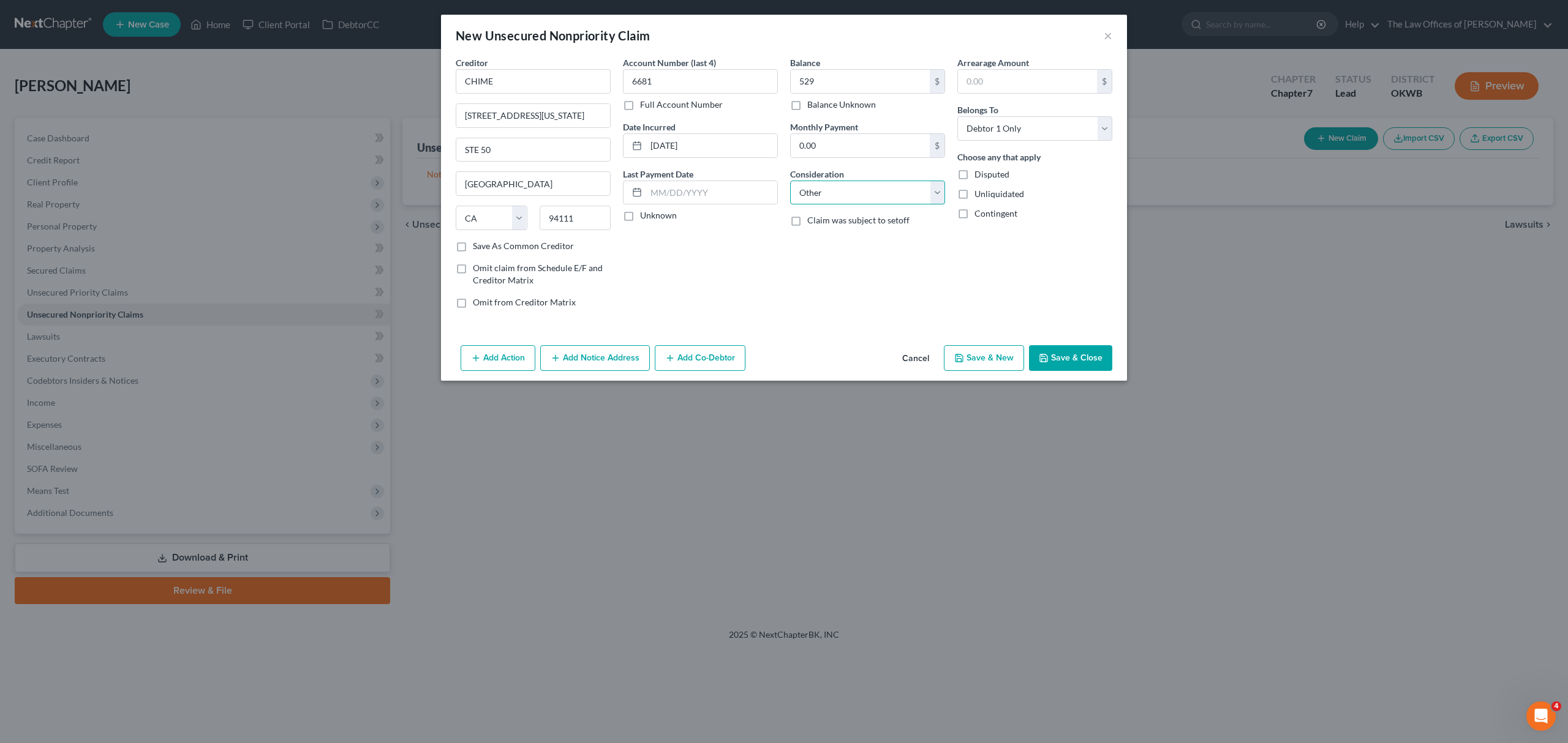
click at [790, 181] on select "Select Cable / Satellite Services Collection Agency Credit Card Debt Debt Couns…" at bounding box center [867, 193] width 155 height 25
click at [993, 366] on button "Save & New" at bounding box center [984, 358] width 80 height 26
select select "0"
type input "529.00"
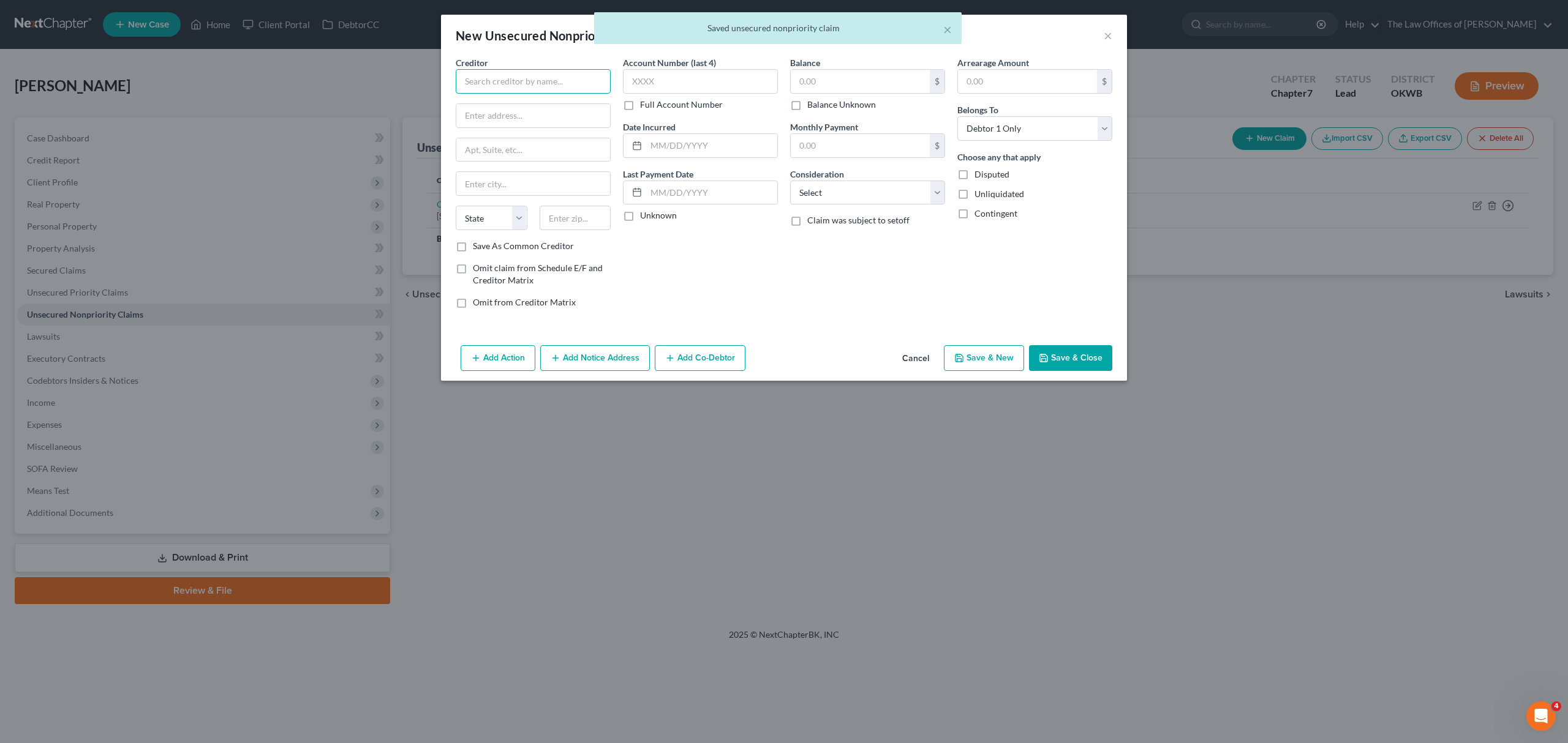
click at [549, 74] on input "text" at bounding box center [533, 81] width 155 height 25
type input "C"
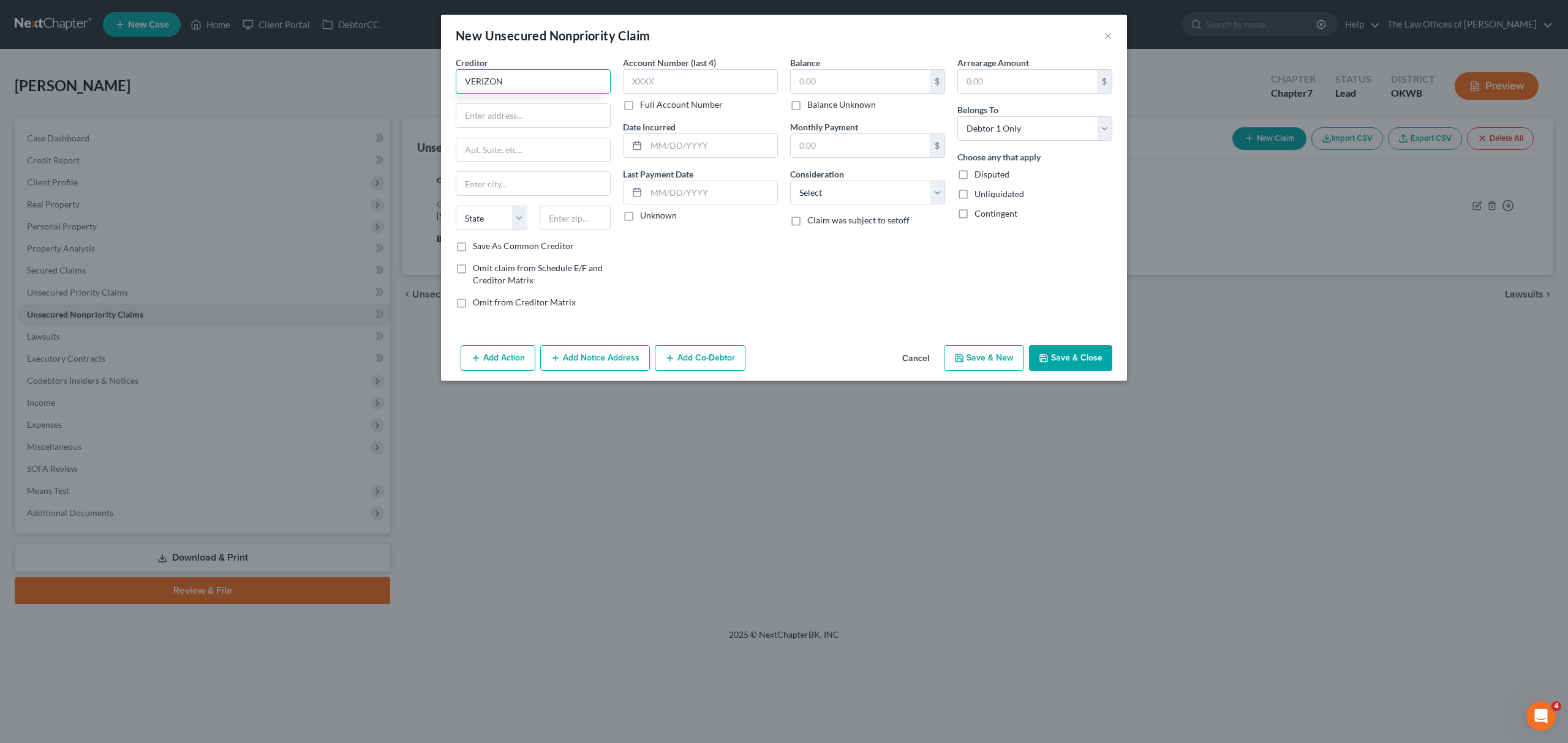
type input "VERIZON"
click at [480, 149] on input "text" at bounding box center [533, 149] width 154 height 23
click at [485, 104] on div "Creditor * VERIZON POB State [US_STATE] AK AR AZ CA CO [GEOGRAPHIC_DATA] DE DC …" at bounding box center [533, 148] width 155 height 184
click at [489, 116] on input "POB" at bounding box center [533, 116] width 154 height 23
type input "POB 650051"
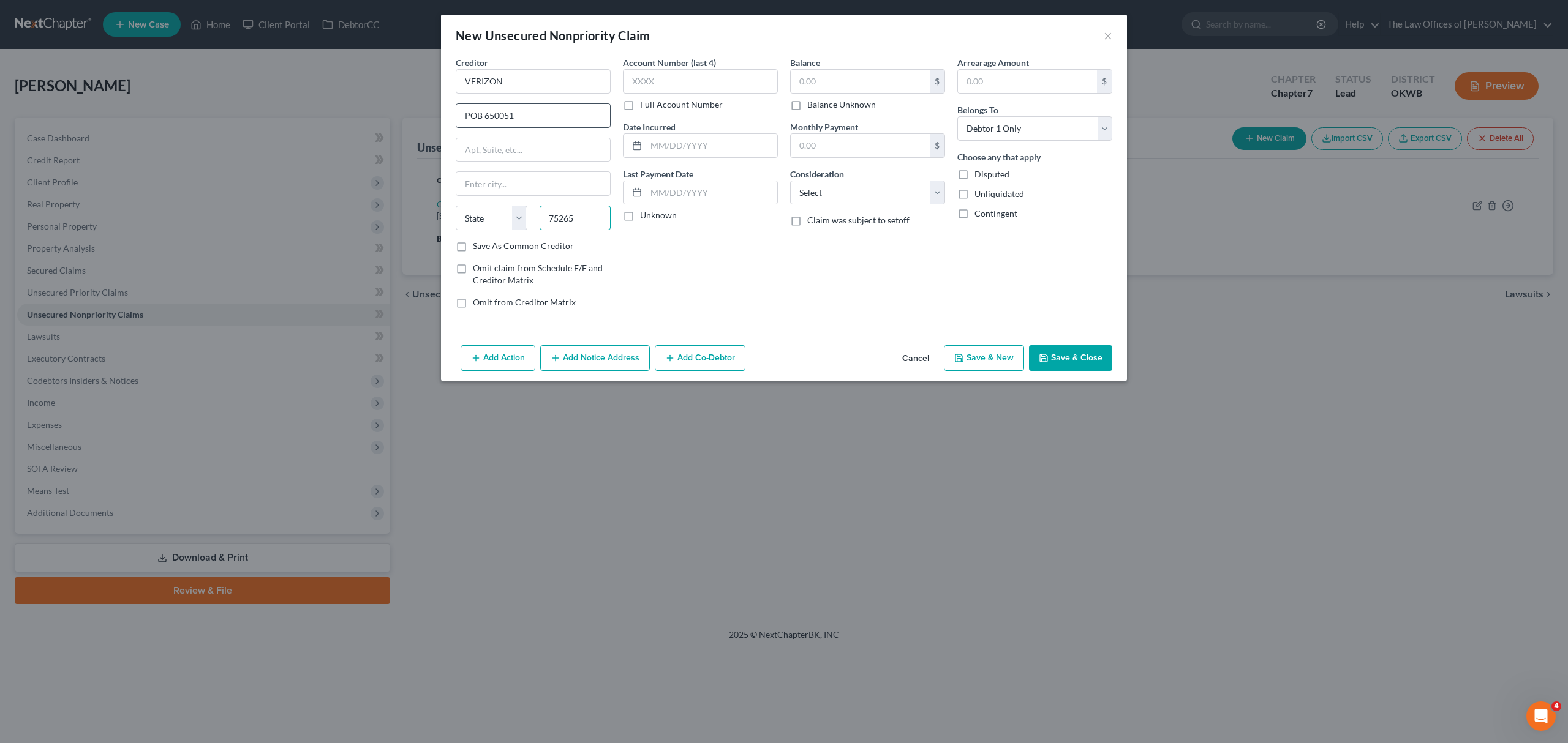
type input "75265"
type input "[GEOGRAPHIC_DATA]"
select select "45"
click at [715, 87] on input "text" at bounding box center [700, 81] width 155 height 25
type input "5256"
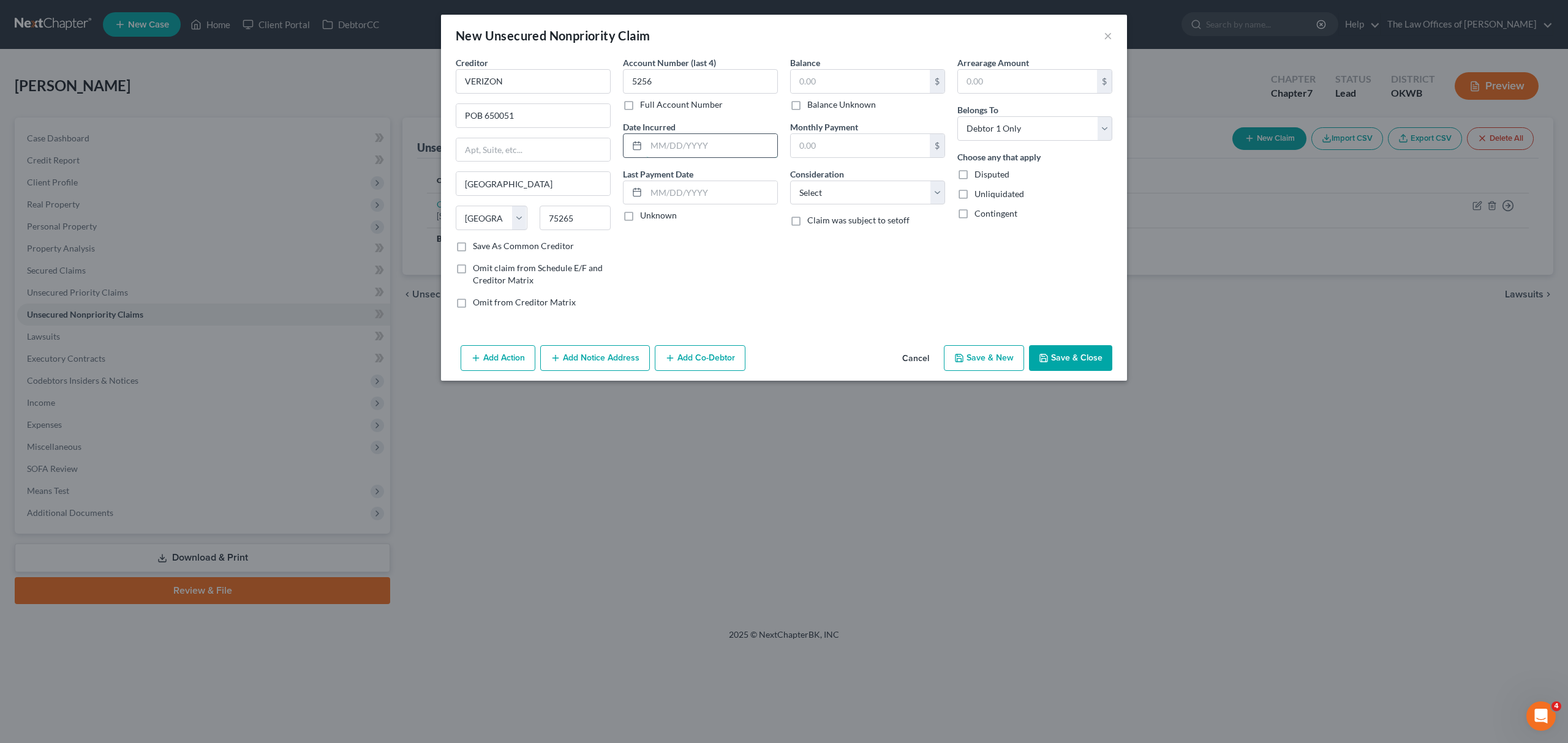
click at [691, 147] on input "text" at bounding box center [711, 145] width 131 height 23
type input "[DATE]"
click at [801, 81] on input "text" at bounding box center [860, 81] width 139 height 23
type input "213"
click at [837, 189] on select "Select Cable / Satellite Services Collection Agency Credit Card Debt Debt Couns…" at bounding box center [867, 193] width 155 height 25
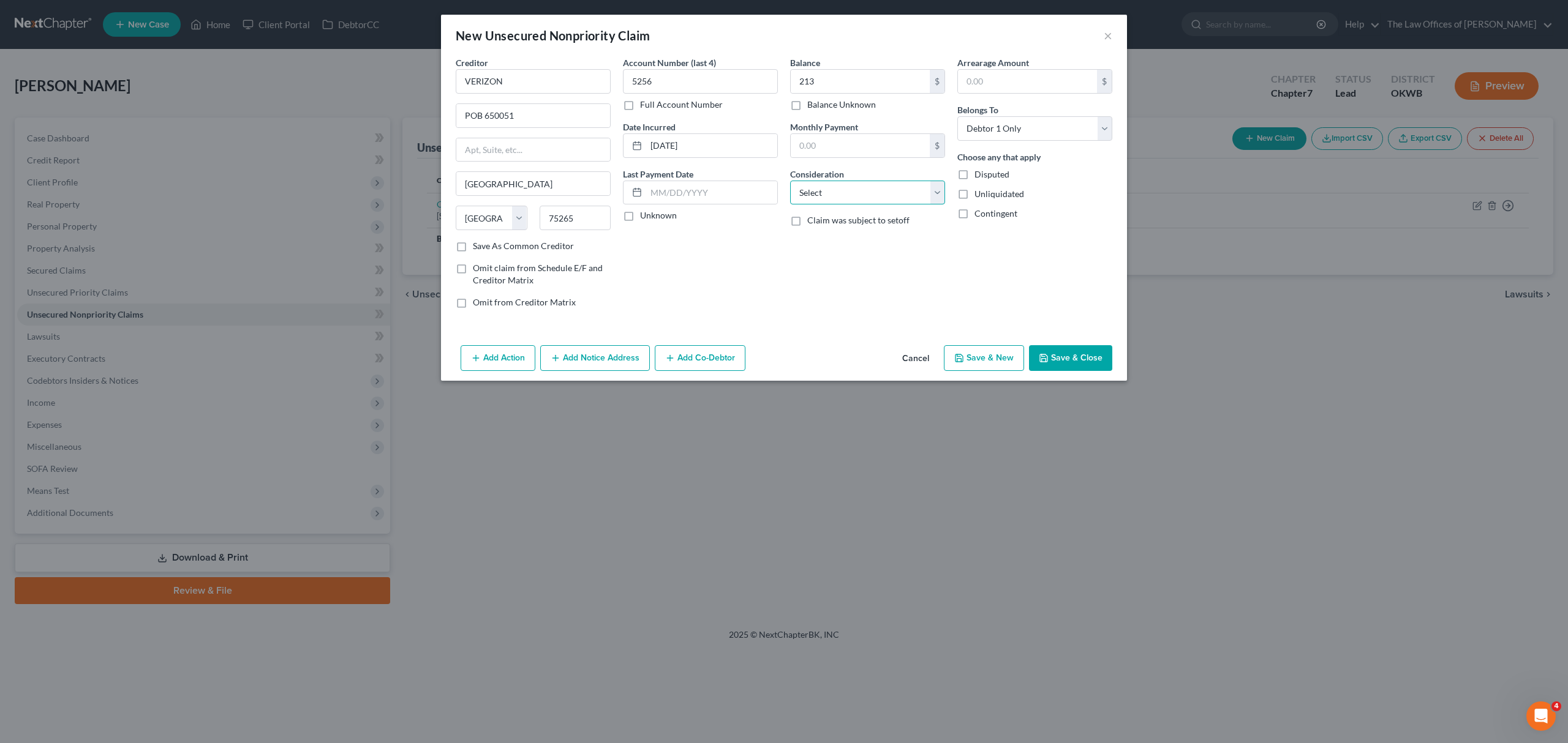
select select "0"
click at [790, 181] on select "Select Cable / Satellite Services Collection Agency Credit Card Debt Debt Couns…" at bounding box center [867, 193] width 155 height 25
click at [986, 360] on button "Save & New" at bounding box center [984, 358] width 80 height 26
type input "213.00"
type input "0.00"
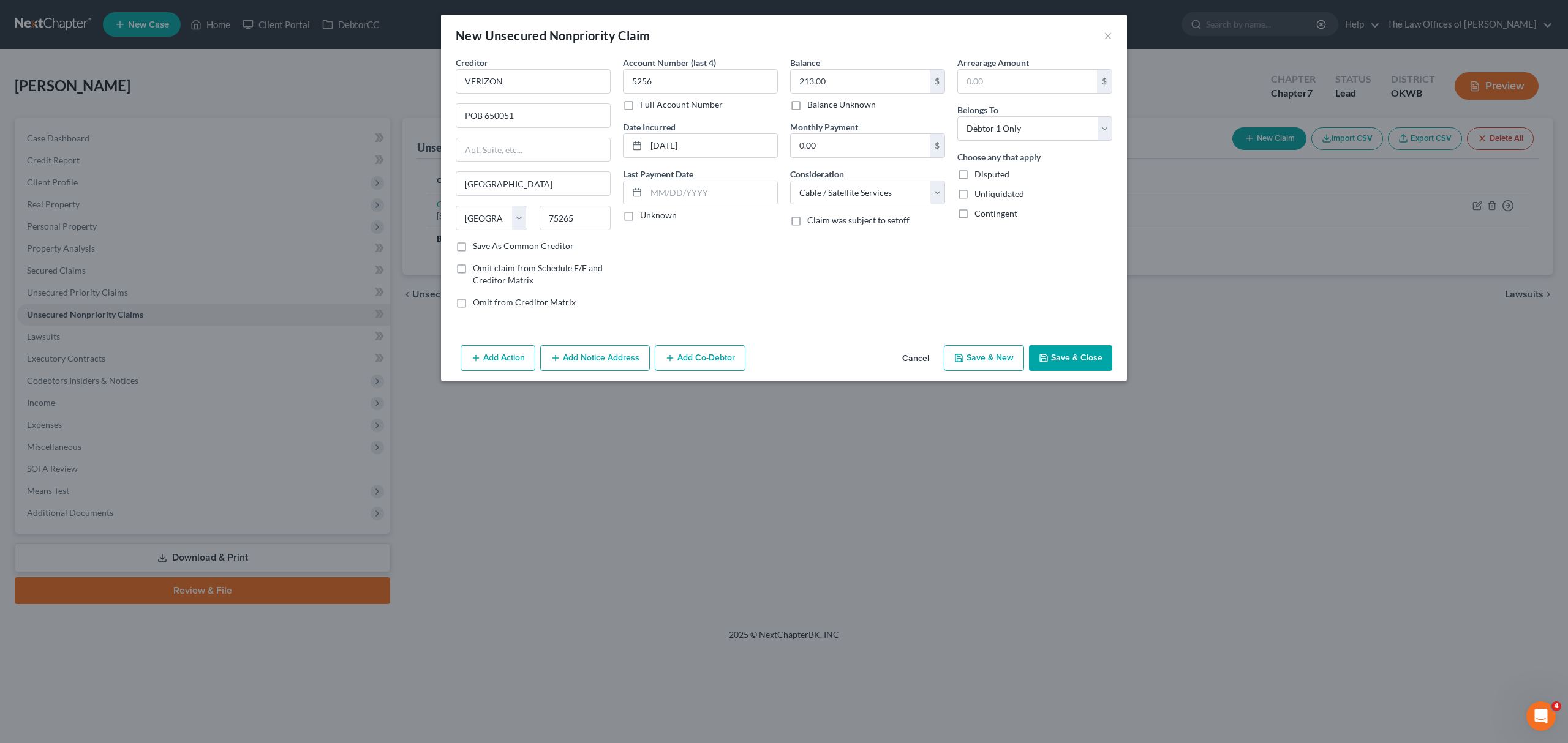
select select "0"
click at [505, 79] on input "text" at bounding box center [533, 81] width 155 height 25
type input "BUREAU OF ACCT MGT"
type input "[STREET_ADDRESS]"
type input "STE 50"
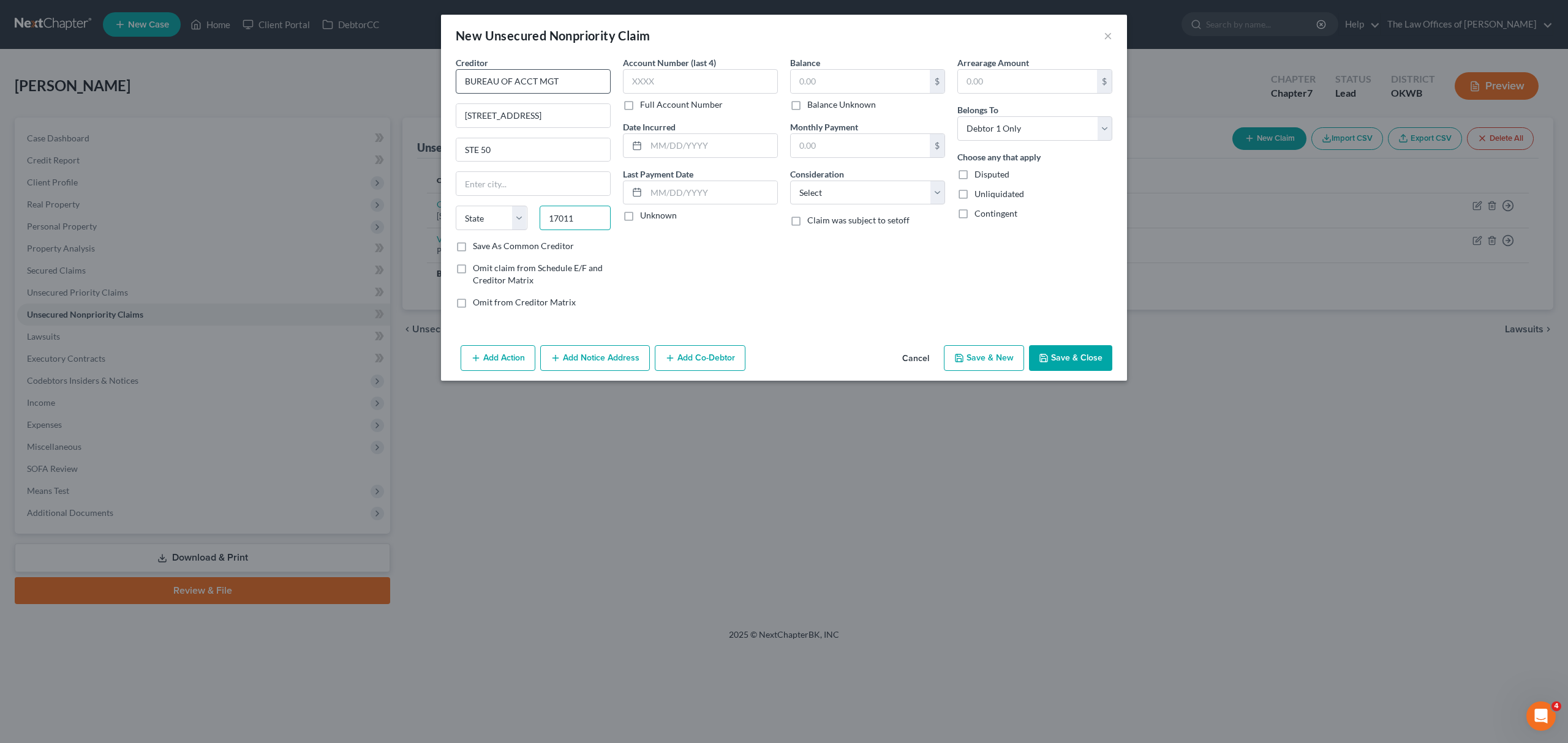
type input "17011"
type input "[GEOGRAPHIC_DATA]"
select select "39"
click at [526, 244] on label "Save As Common Creditor" at bounding box center [523, 246] width 101 height 12
click at [486, 244] on input "Save As Common Creditor" at bounding box center [482, 244] width 8 height 8
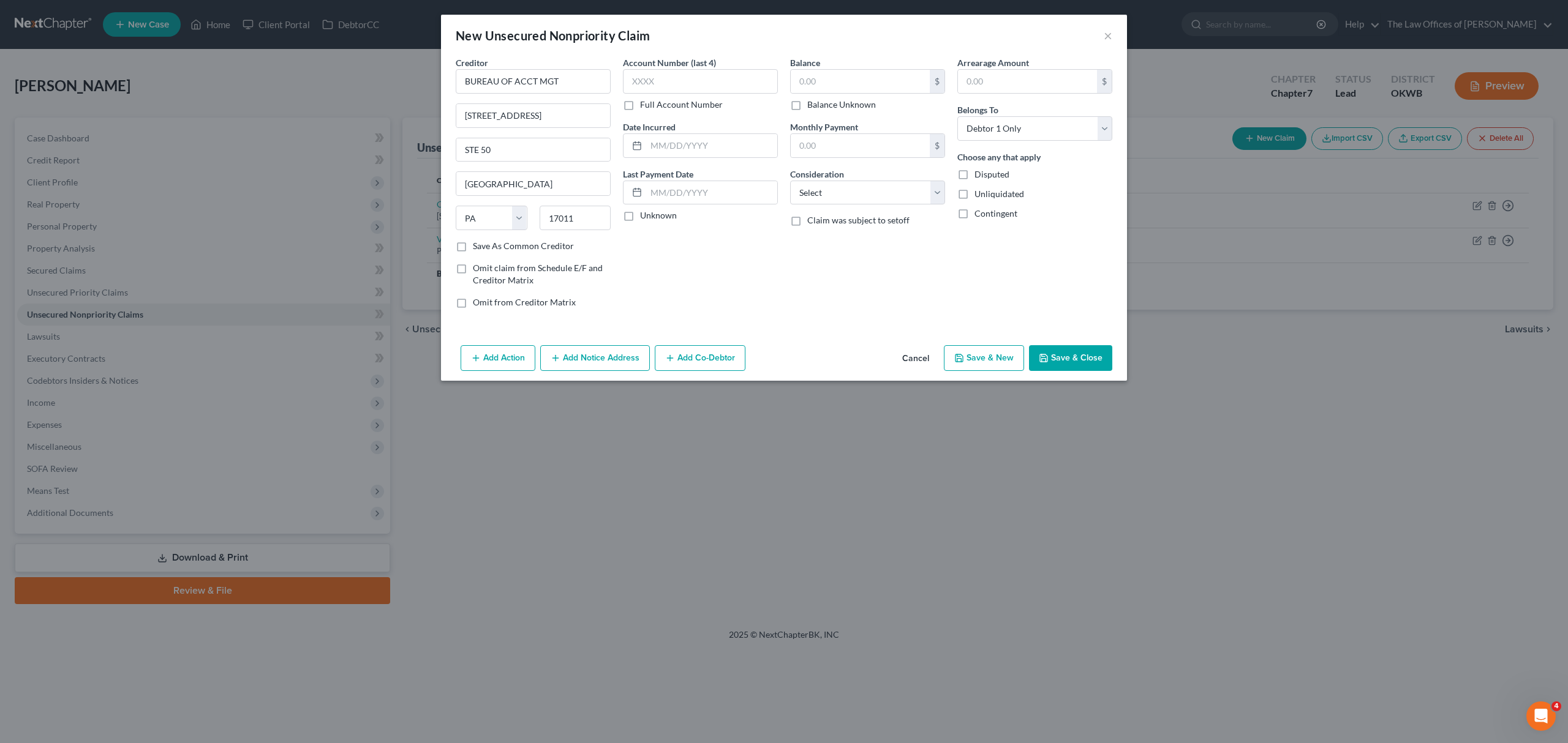
checkbox input "true"
click at [670, 91] on input "text" at bounding box center [700, 81] width 155 height 25
type input "3319"
click at [670, 144] on input "text" at bounding box center [711, 145] width 131 height 23
type input "[DATE]"
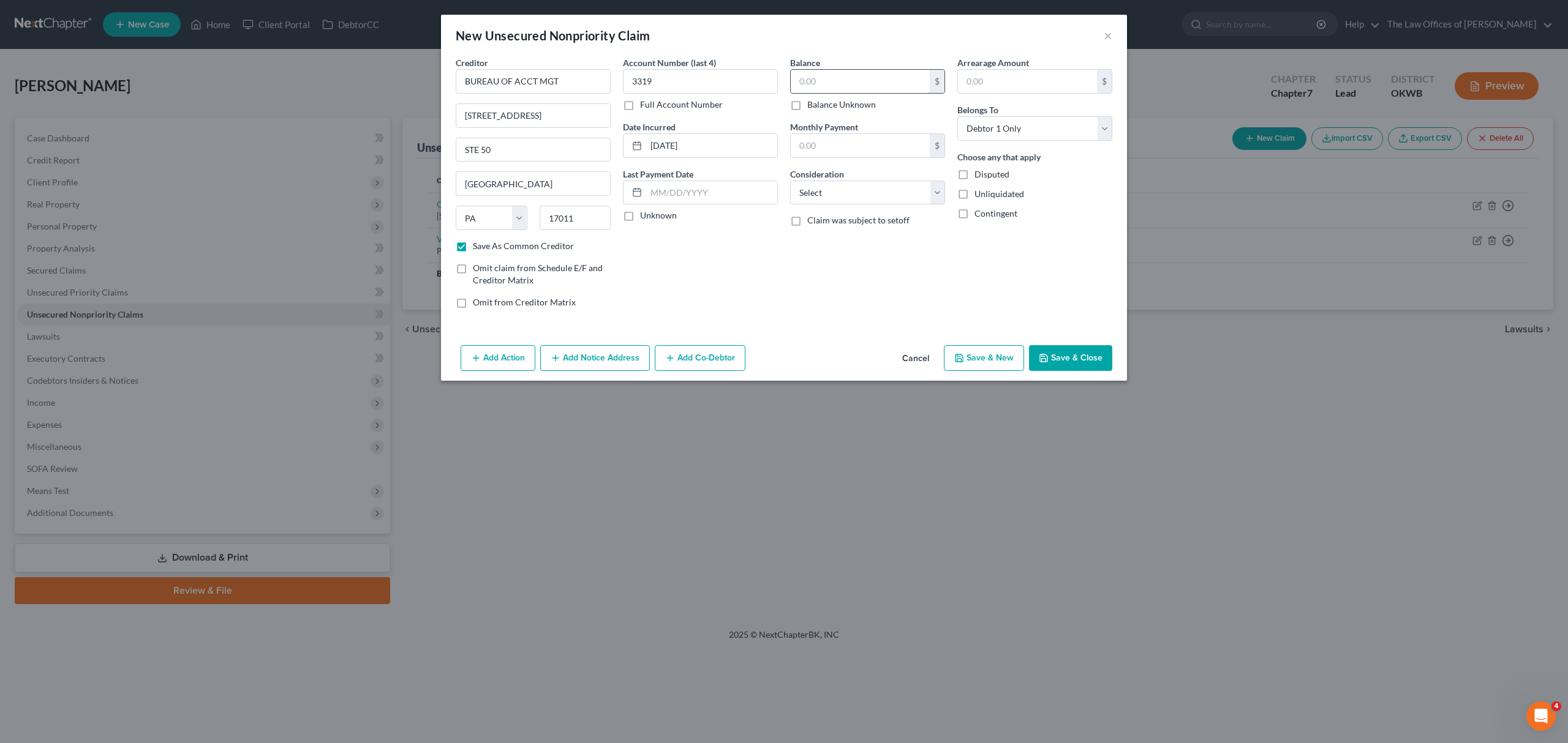
click at [805, 88] on input "text" at bounding box center [860, 81] width 139 height 23
type input "779"
click at [892, 200] on select "Select Cable / Satellite Services Collection Agency Credit Card Debt Debt Couns…" at bounding box center [867, 193] width 155 height 25
select select "1"
click at [790, 181] on select "Select Cable / Satellite Services Collection Agency Credit Card Debt Debt Couns…" at bounding box center [867, 193] width 155 height 25
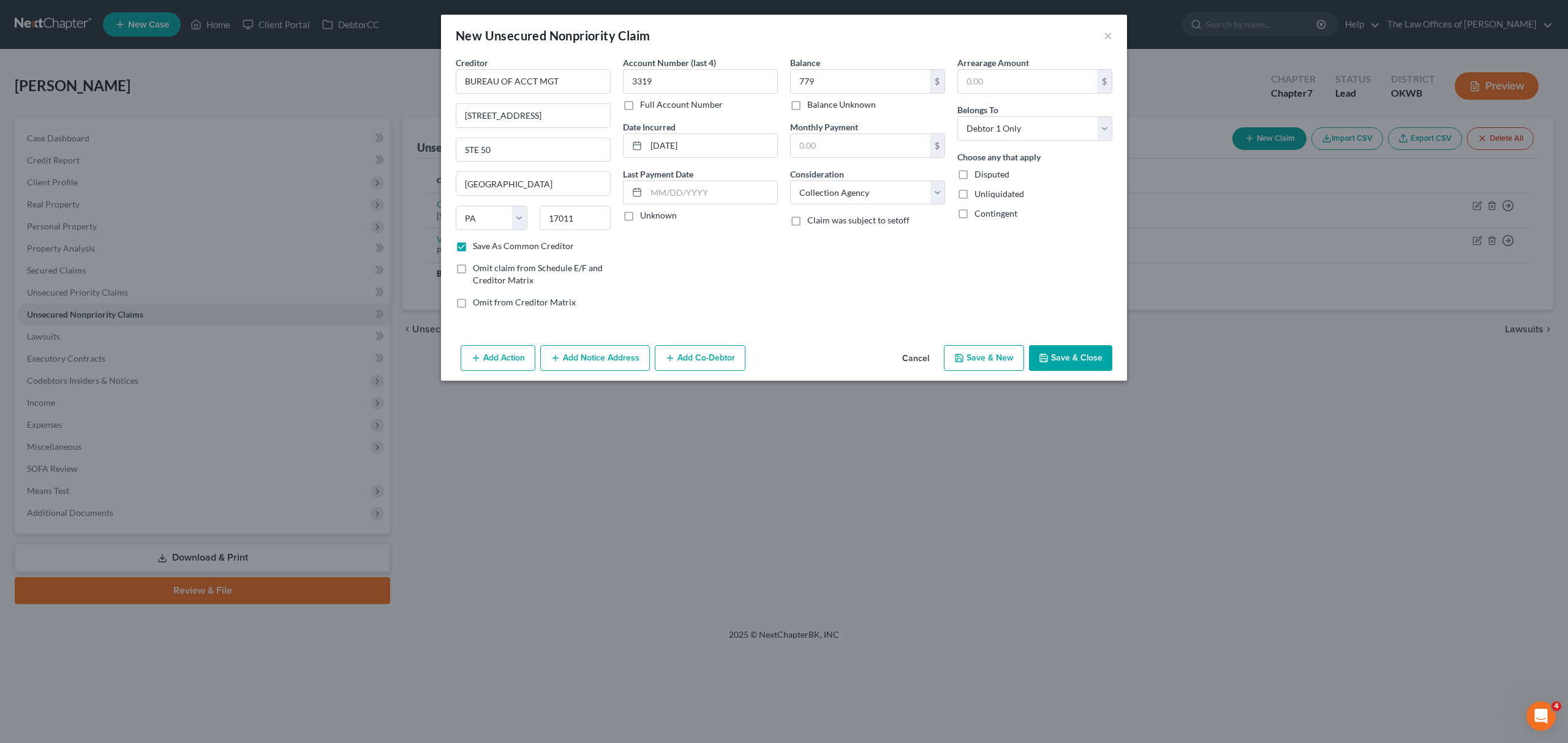
click at [978, 356] on button "Save & New" at bounding box center [984, 358] width 80 height 26
checkbox input "false"
select select "0"
type input "779.00"
type input "0.00"
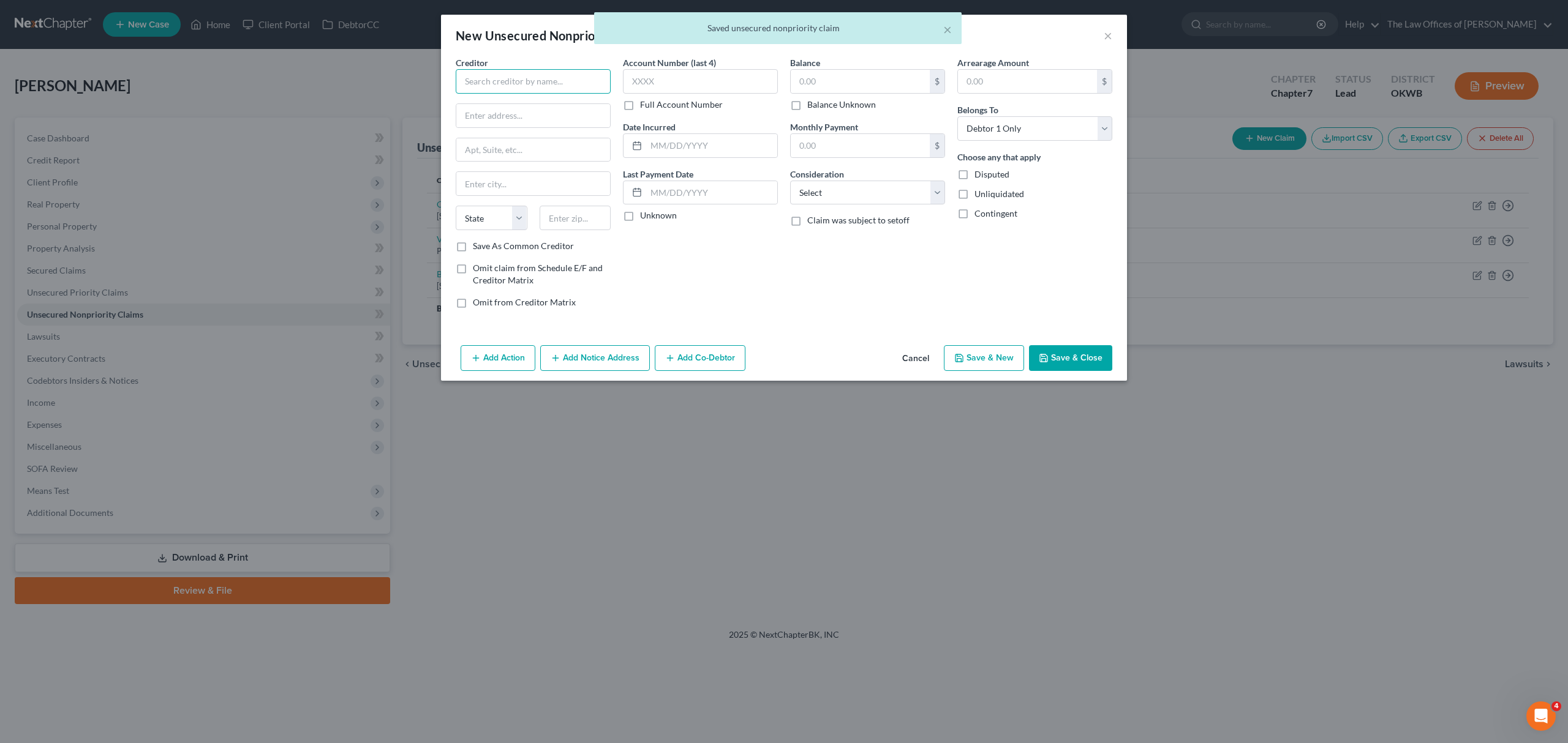
click at [525, 76] on input "text" at bounding box center [533, 81] width 155 height 25
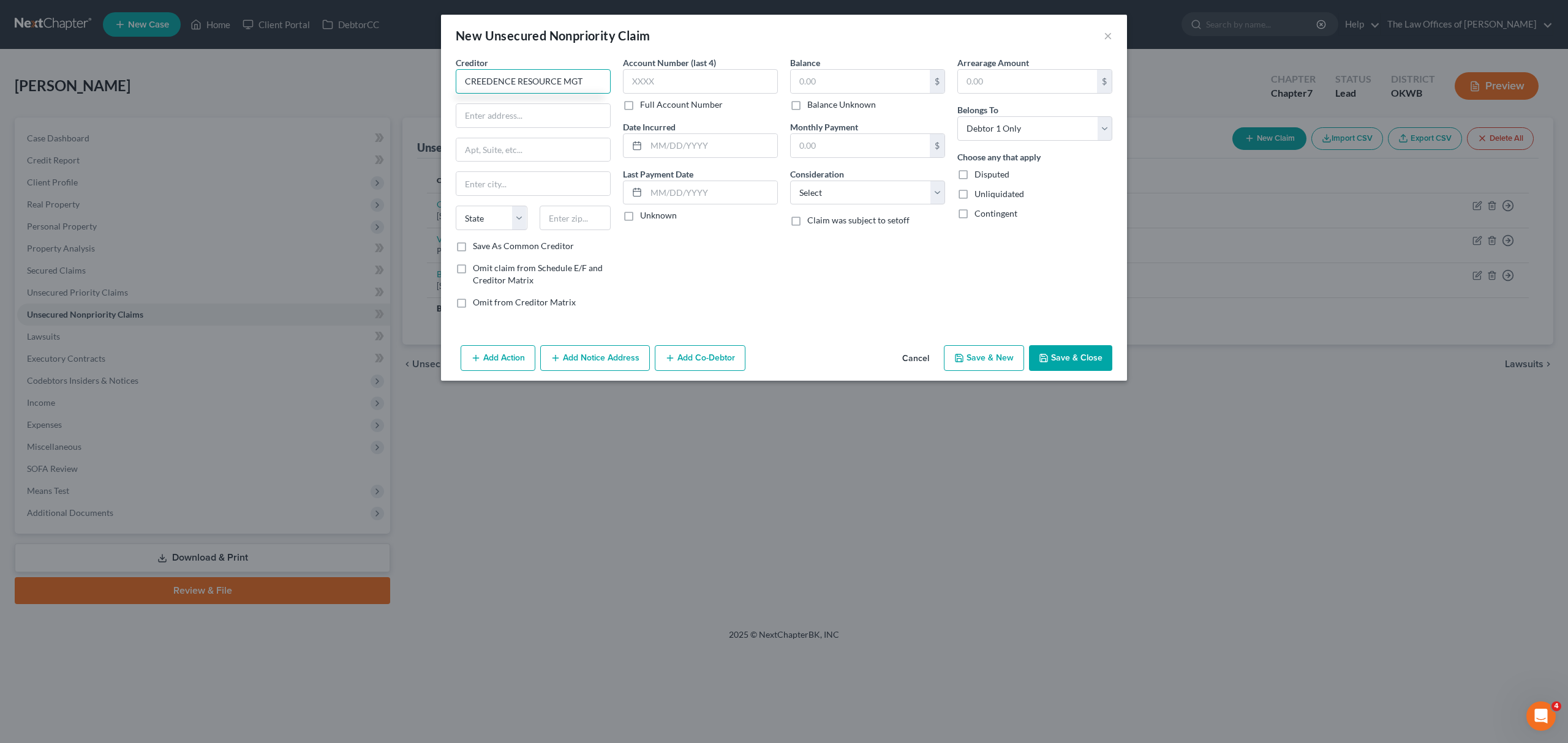
type input "CREEDENCE RESOURCE MGT"
type input "17000"
type input "STE 20"
type input "75248"
type input "[GEOGRAPHIC_DATA]"
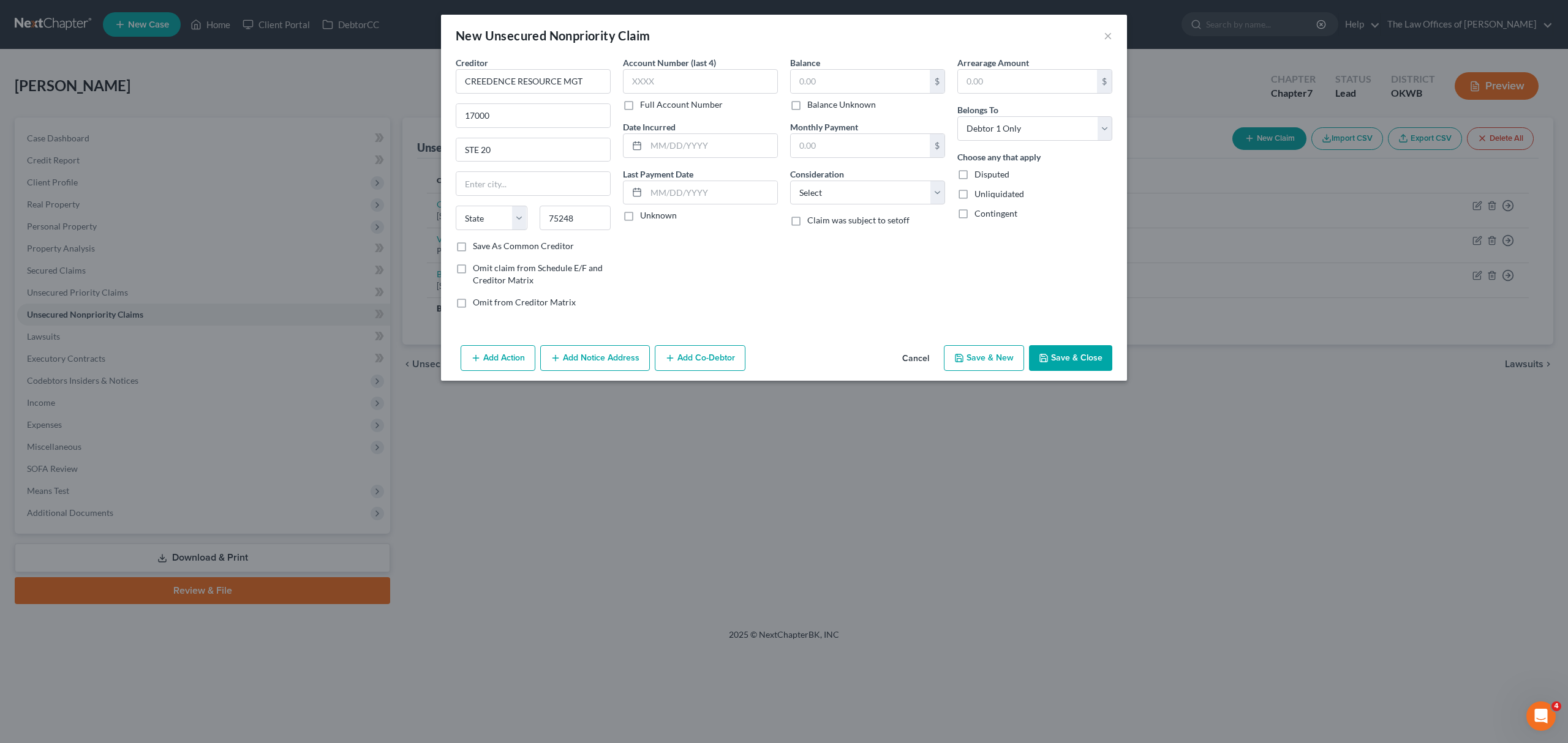
select select "45"
click at [512, 240] on div "State [US_STATE] AK AR AZ CA CO CT DE DC [GEOGRAPHIC_DATA] [GEOGRAPHIC_DATA] GU…" at bounding box center [533, 222] width 167 height 35
click at [515, 246] on label "Save As Common Creditor" at bounding box center [523, 246] width 101 height 12
click at [486, 246] on input "Save As Common Creditor" at bounding box center [482, 244] width 8 height 8
checkbox input "true"
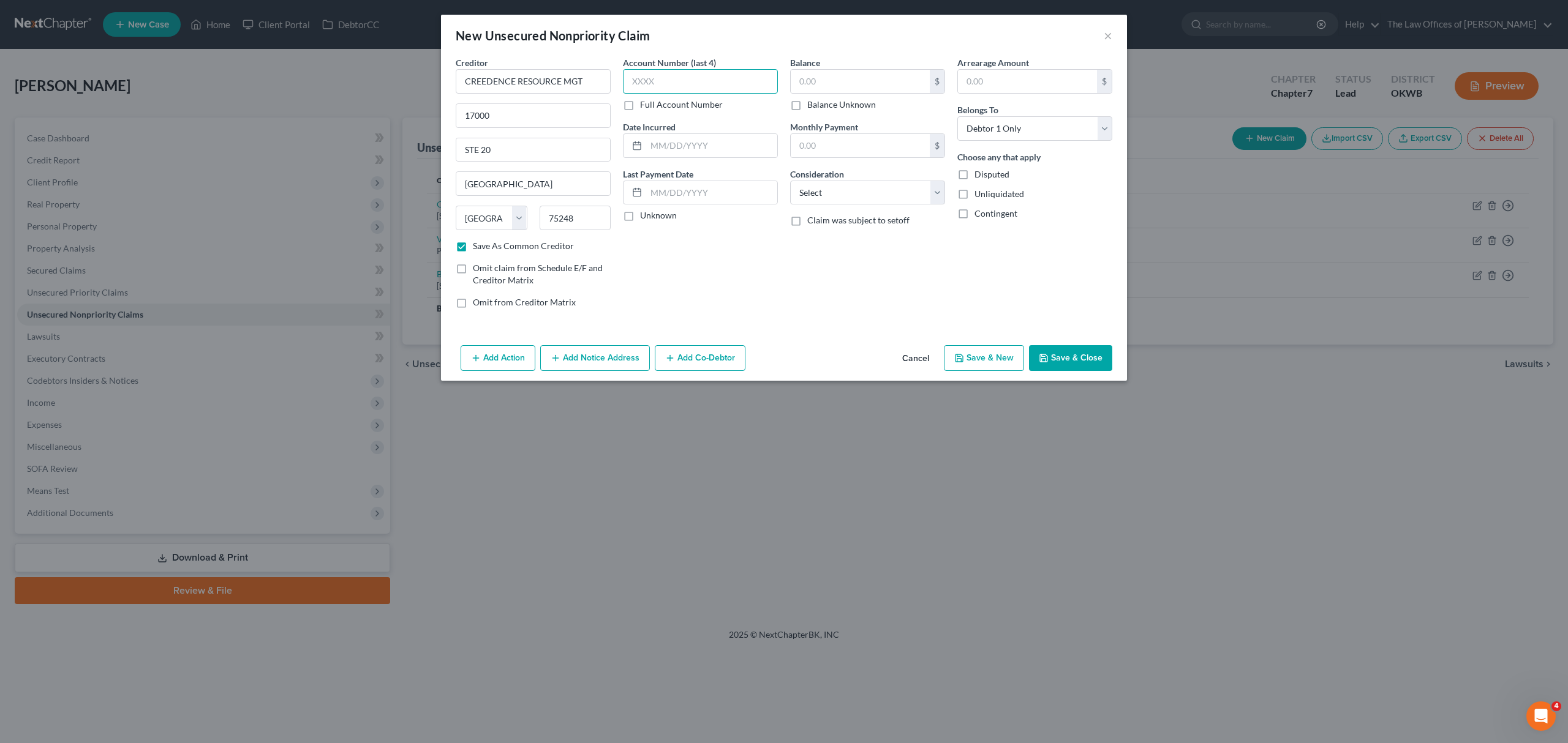
click at [655, 87] on input "text" at bounding box center [700, 81] width 155 height 25
type input "2824"
type input "[DATE]"
click at [818, 84] on input "text" at bounding box center [860, 81] width 139 height 23
type input "291"
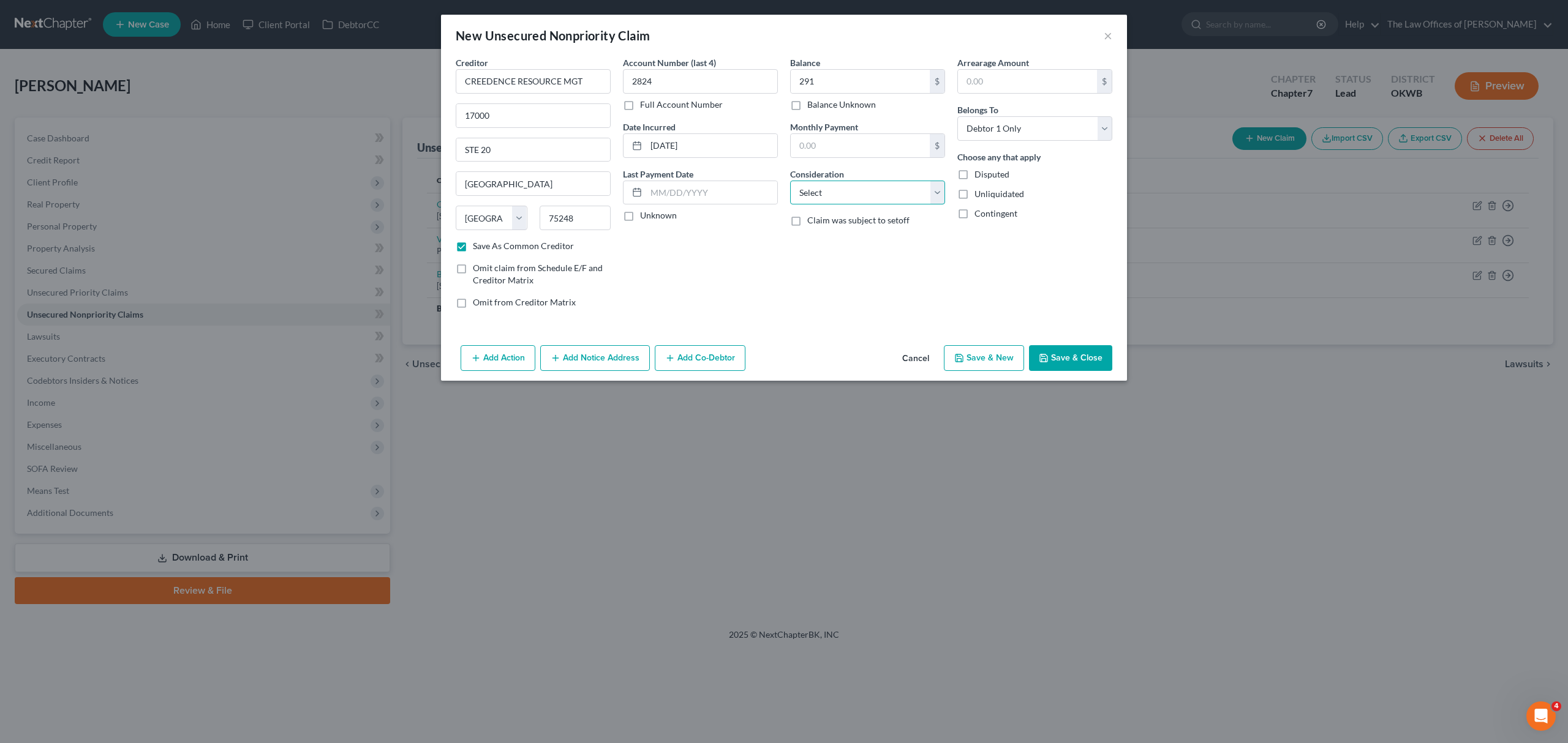
click at [875, 189] on select "Select Cable / Satellite Services Collection Agency Credit Card Debt Debt Couns…" at bounding box center [867, 193] width 155 height 25
select select "0"
click at [790, 181] on select "Select Cable / Satellite Services Collection Agency Credit Card Debt Debt Couns…" at bounding box center [867, 193] width 155 height 25
click at [980, 361] on button "Save & New" at bounding box center [984, 358] width 80 height 26
checkbox input "false"
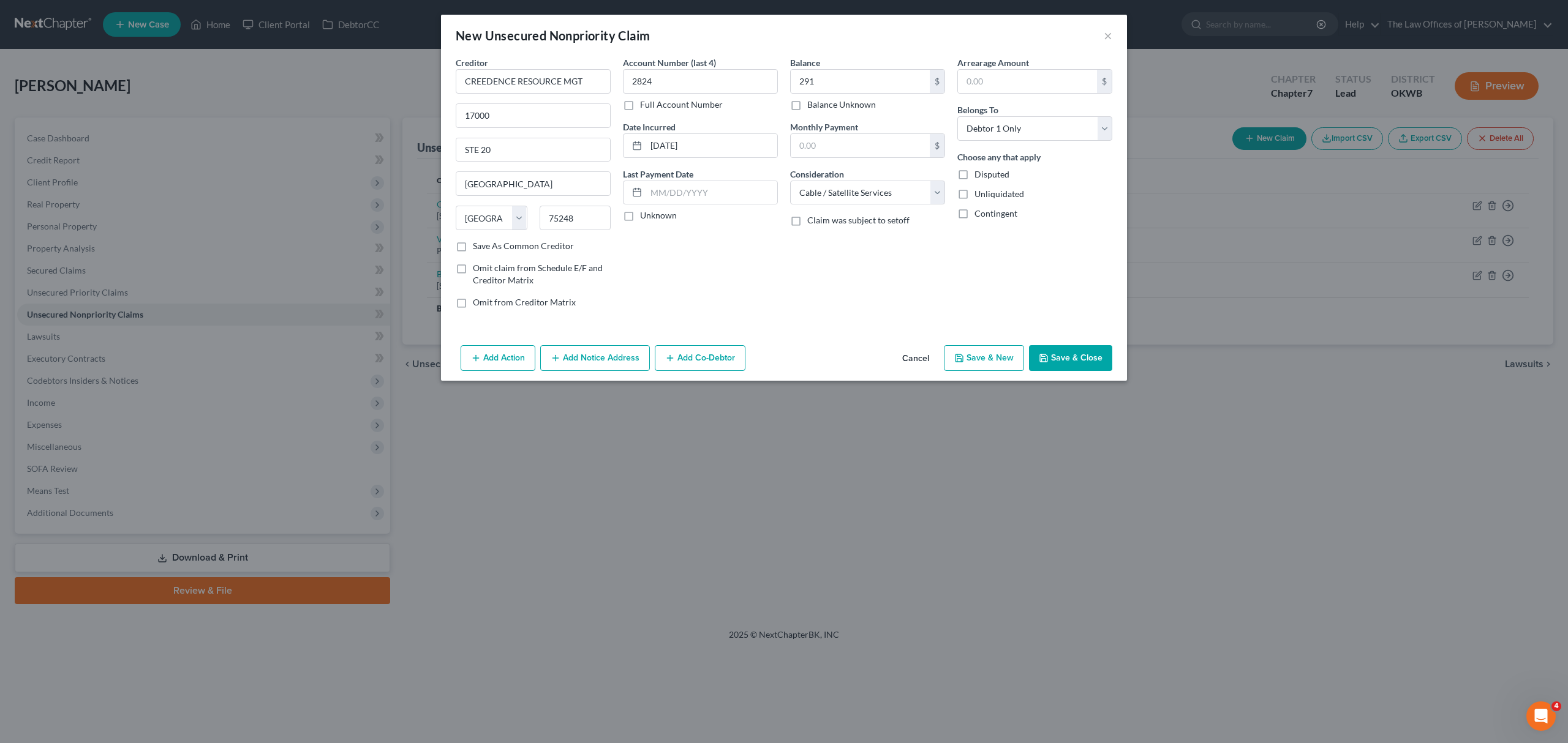
select select "0"
type input "291.00"
type input "0.00"
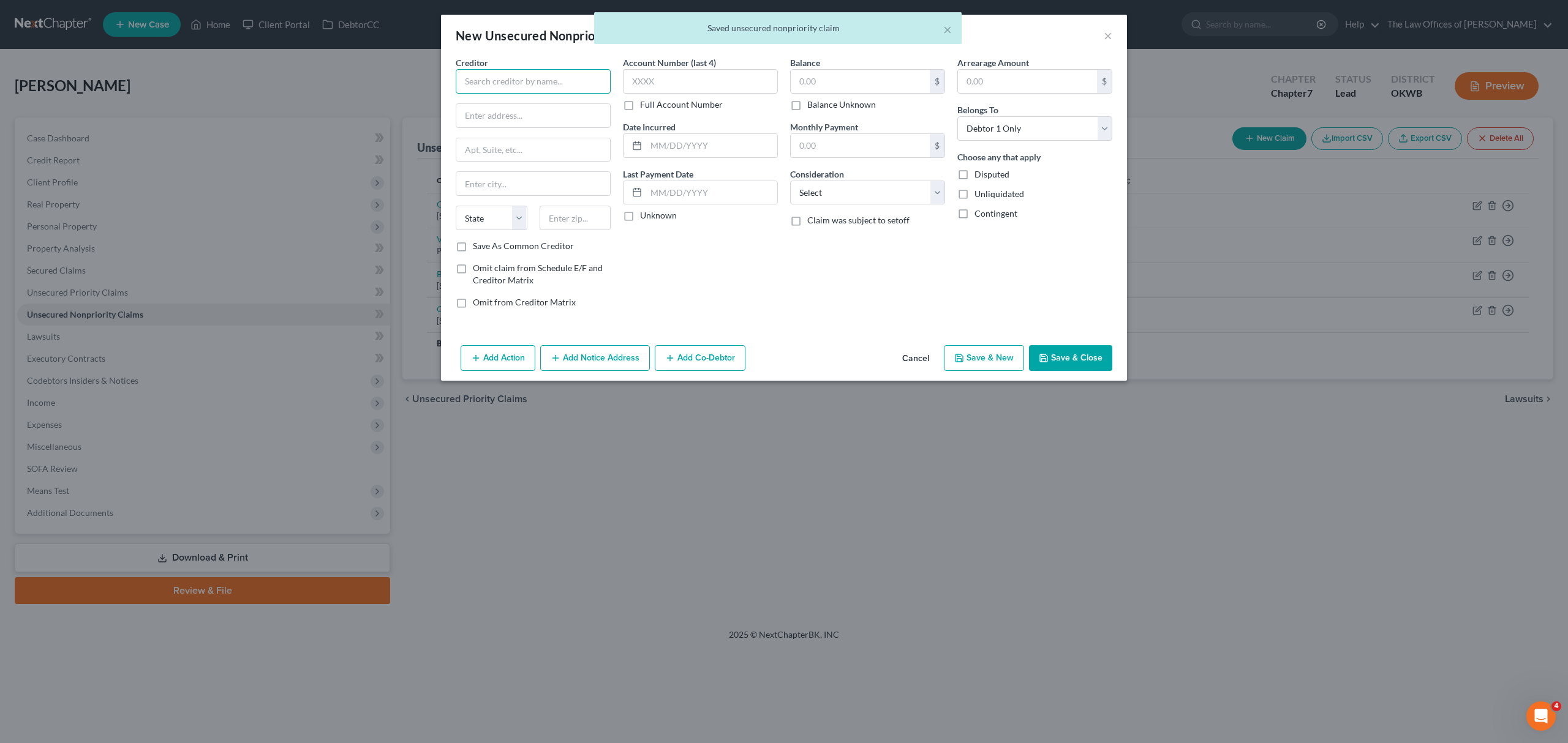
click at [513, 81] on input "text" at bounding box center [533, 81] width 155 height 25
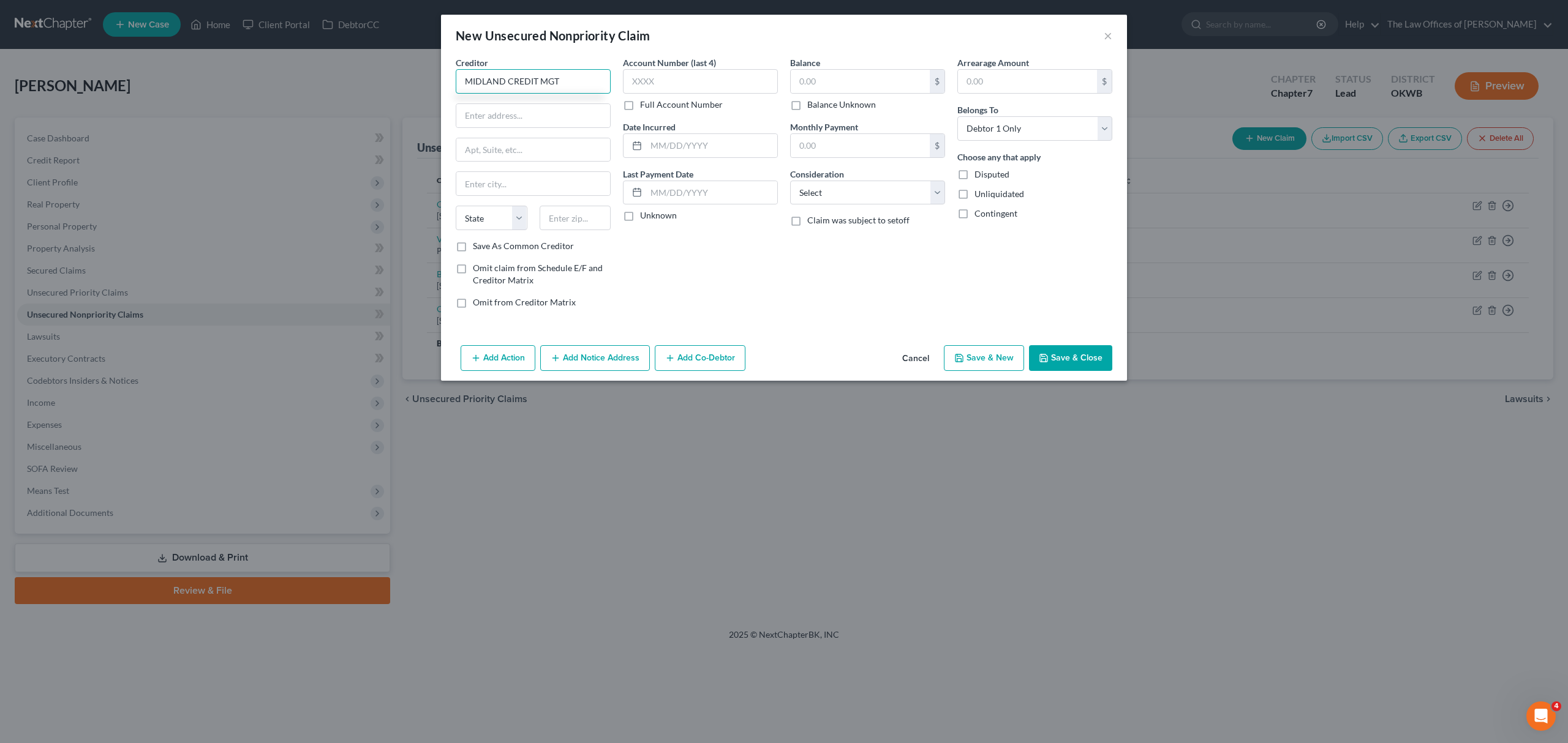
type input "MIDLAND CREDIT MGT"
type input "[STREET_ADDRESS]"
click at [564, 218] on input "text" at bounding box center [575, 217] width 71 height 25
type input "48083"
type input "[PERSON_NAME]"
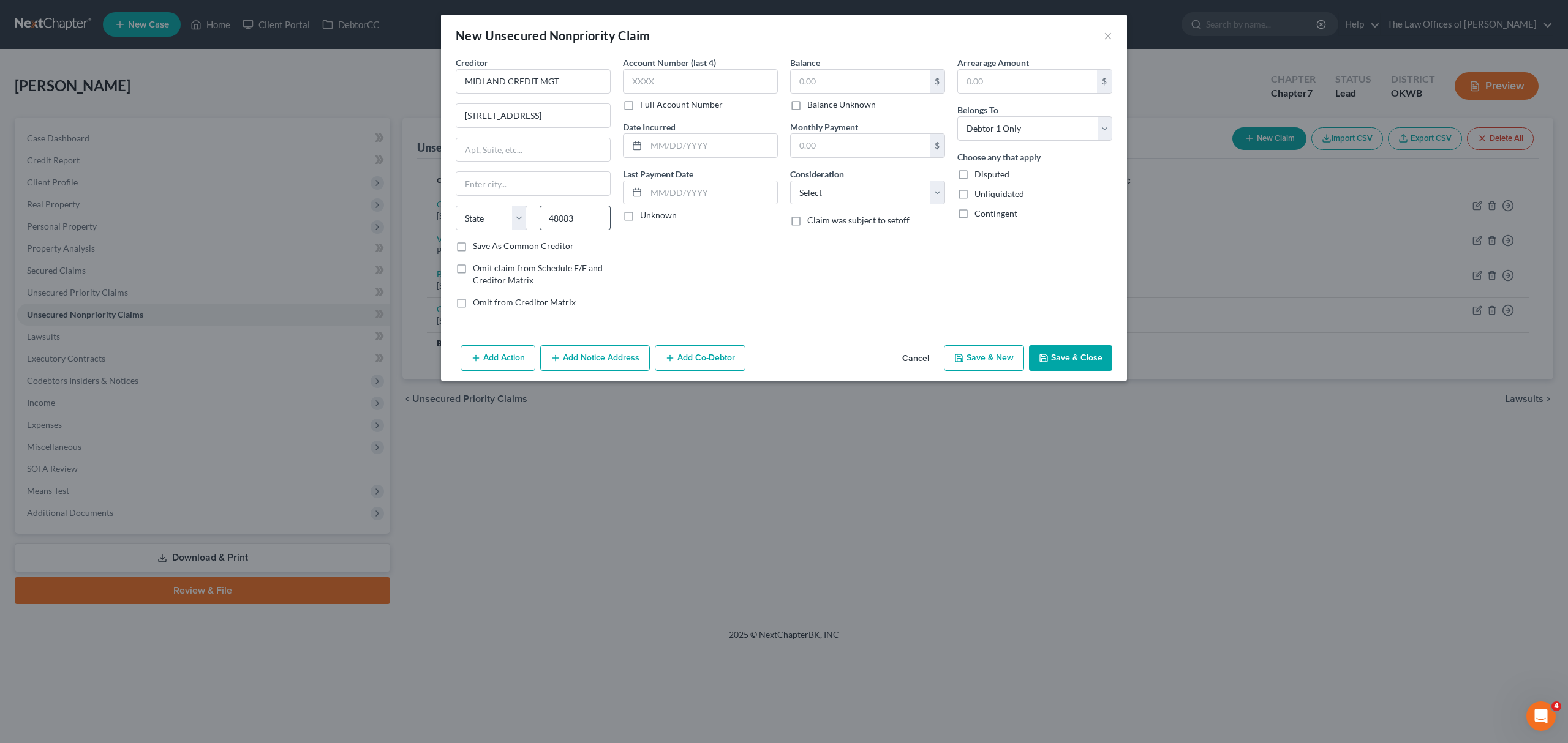
select select "23"
click at [640, 75] on input "text" at bounding box center [700, 81] width 155 height 25
type input "3293"
type input "[DATE]"
click at [829, 84] on input "text" at bounding box center [860, 81] width 139 height 23
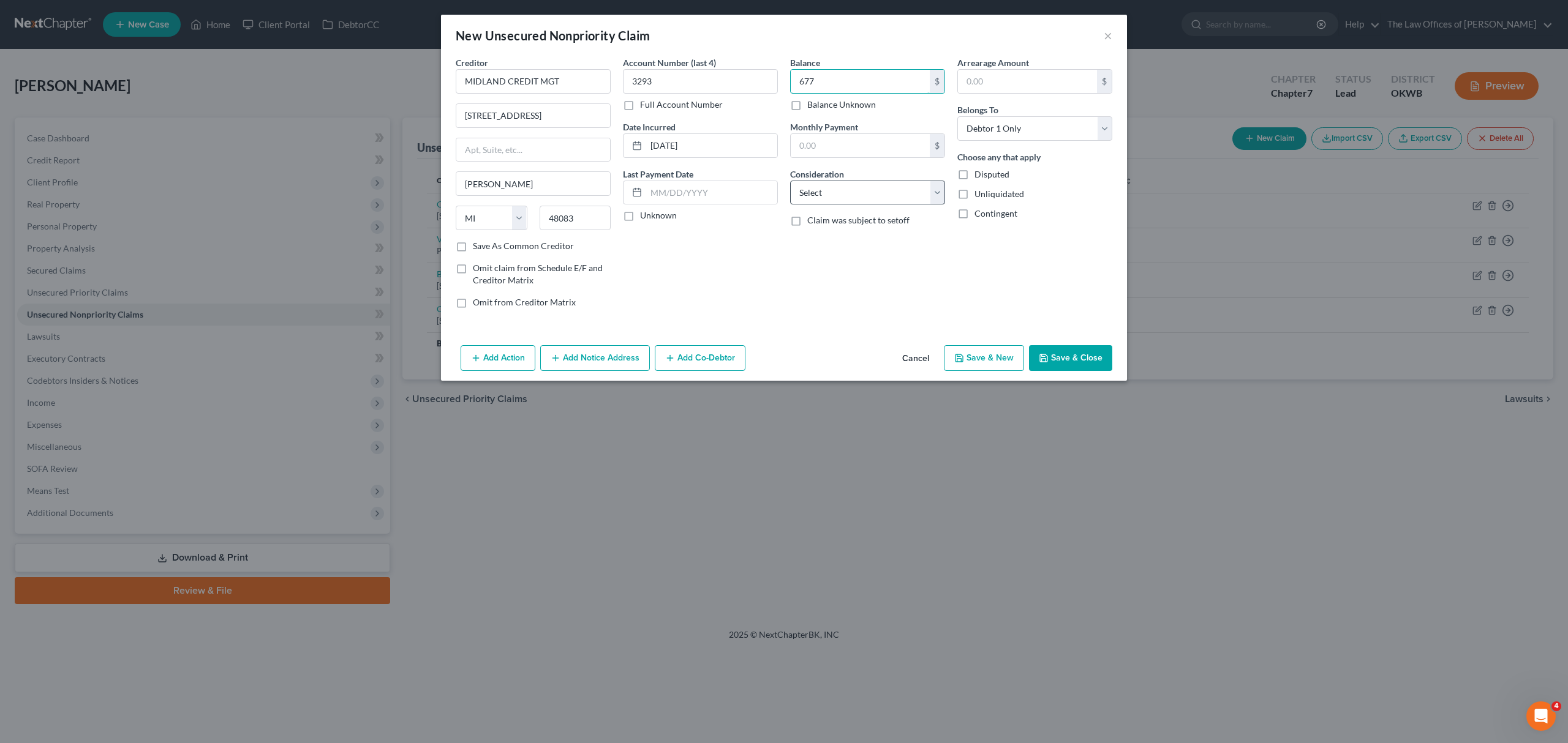
type input "677"
click at [909, 205] on select "Select Cable / Satellite Services Collection Agency Credit Card Debt Debt Couns…" at bounding box center [867, 193] width 155 height 25
select select "1"
click at [790, 181] on select "Select Cable / Satellite Services Collection Agency Credit Card Debt Debt Couns…" at bounding box center [867, 193] width 155 height 25
click at [997, 349] on button "Save & New" at bounding box center [984, 358] width 80 height 26
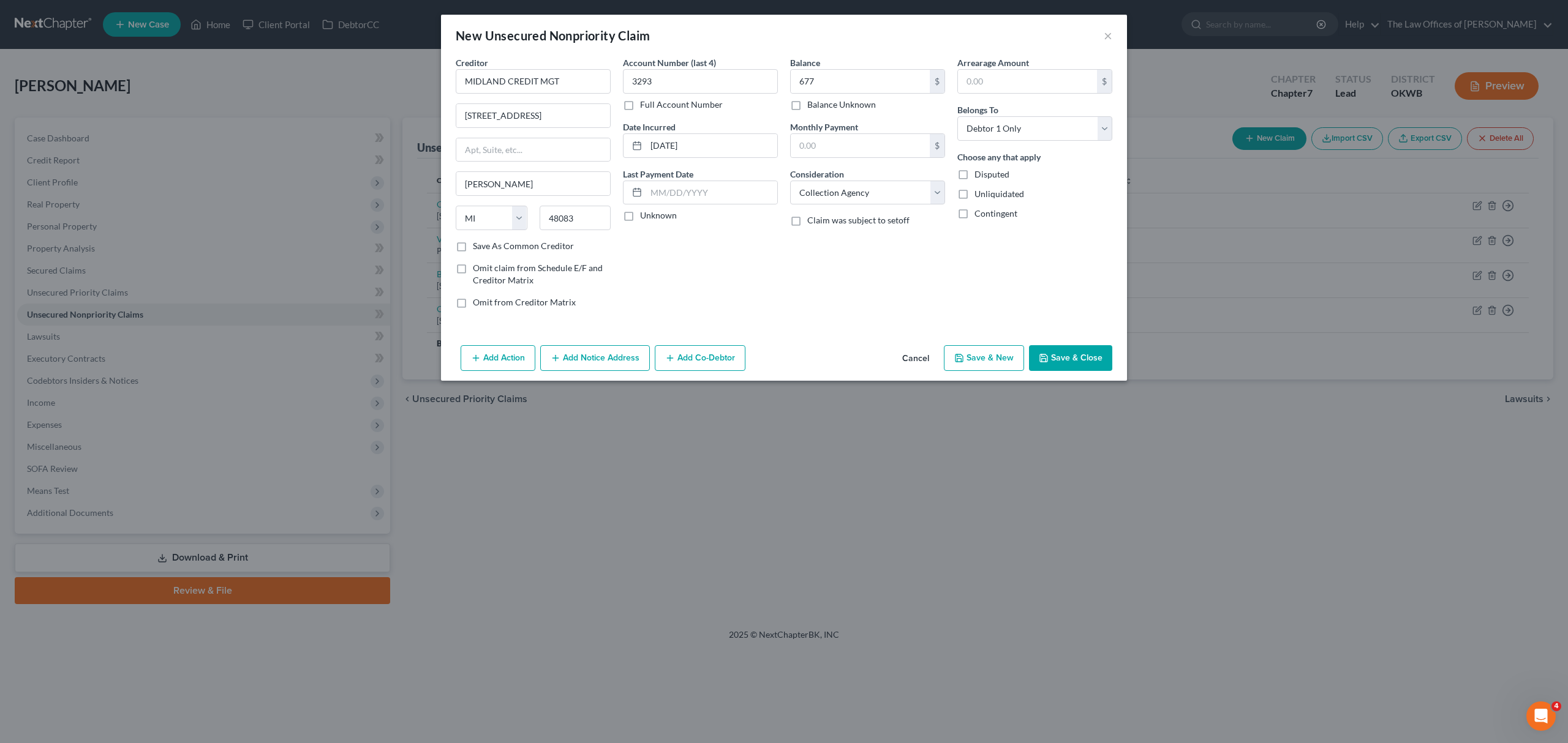
select select "0"
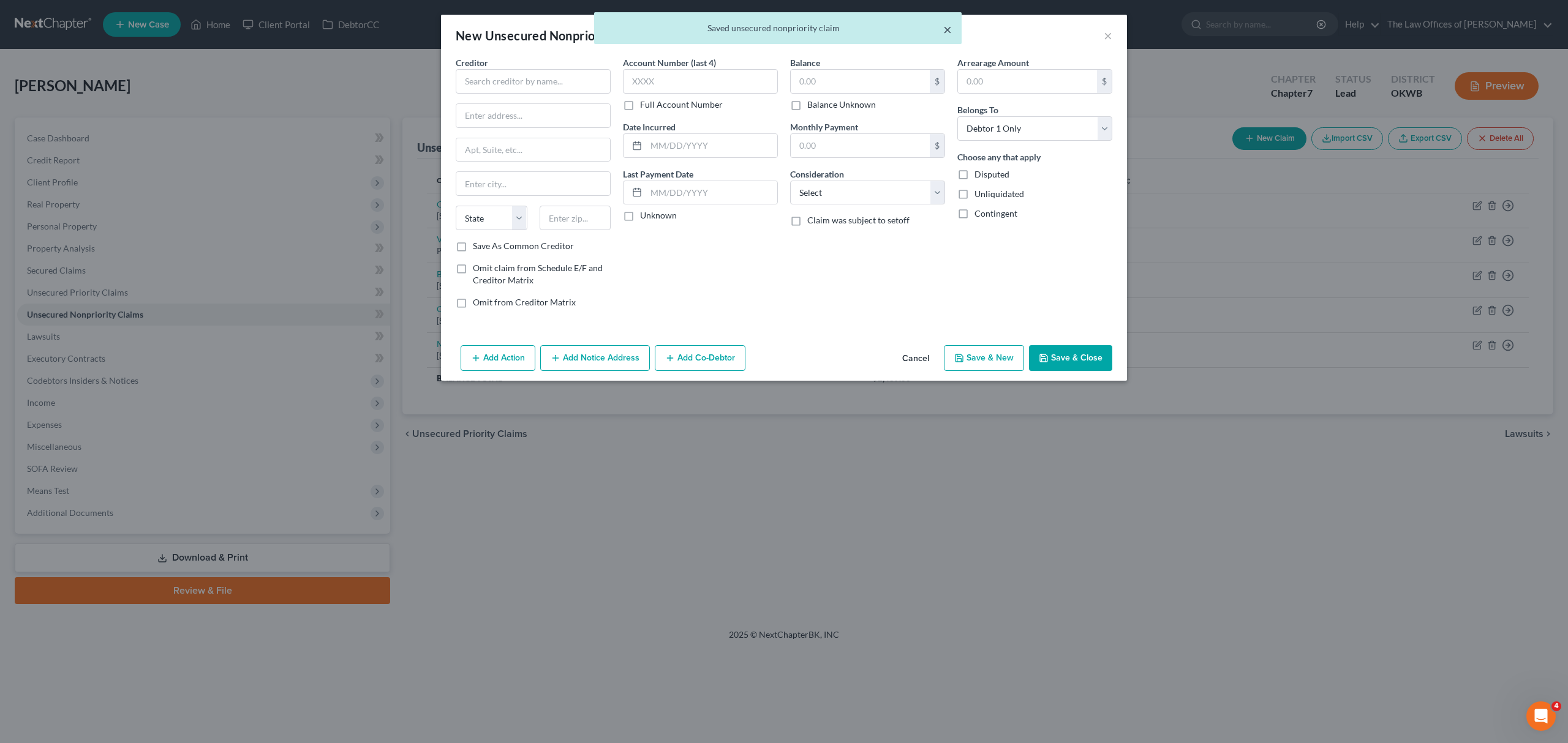
click at [947, 35] on button "×" at bounding box center [947, 29] width 9 height 14
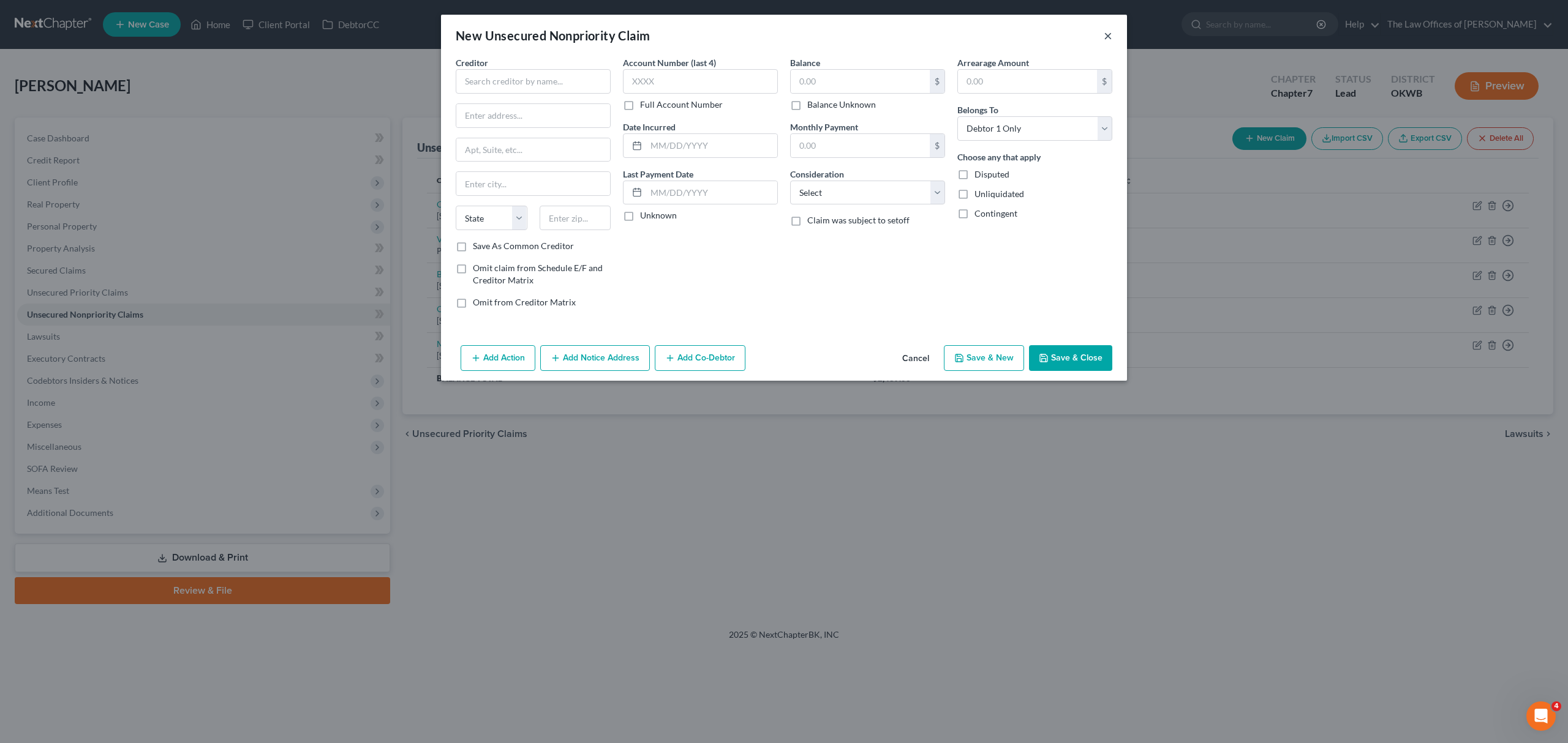
click at [1105, 40] on button "×" at bounding box center [1108, 35] width 9 height 14
